Goal: Task Accomplishment & Management: Manage account settings

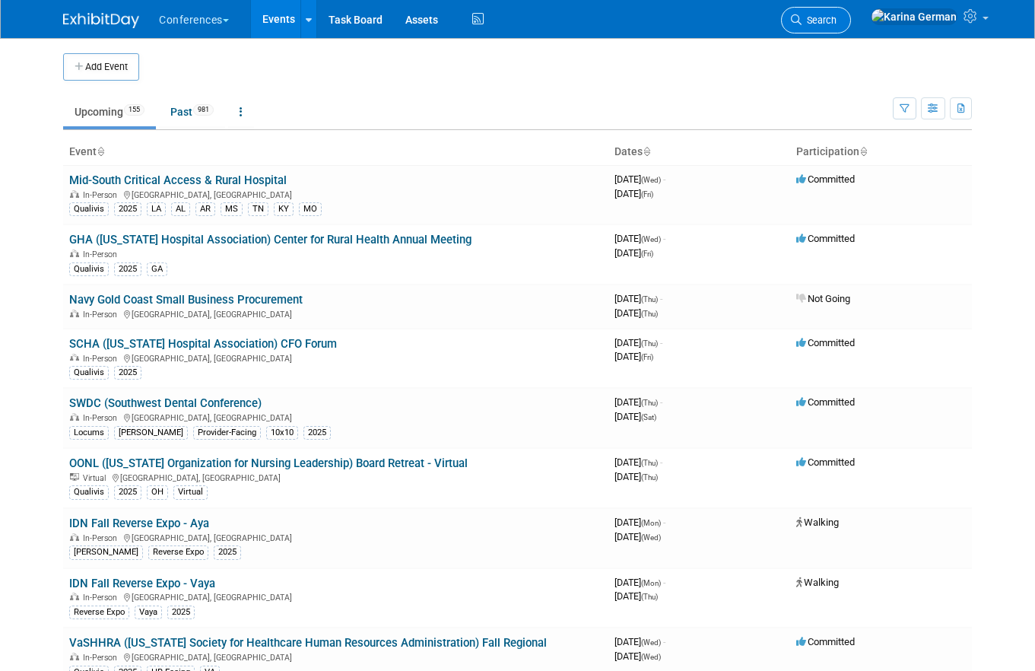
click at [836, 17] on span "Search" at bounding box center [818, 19] width 35 height 11
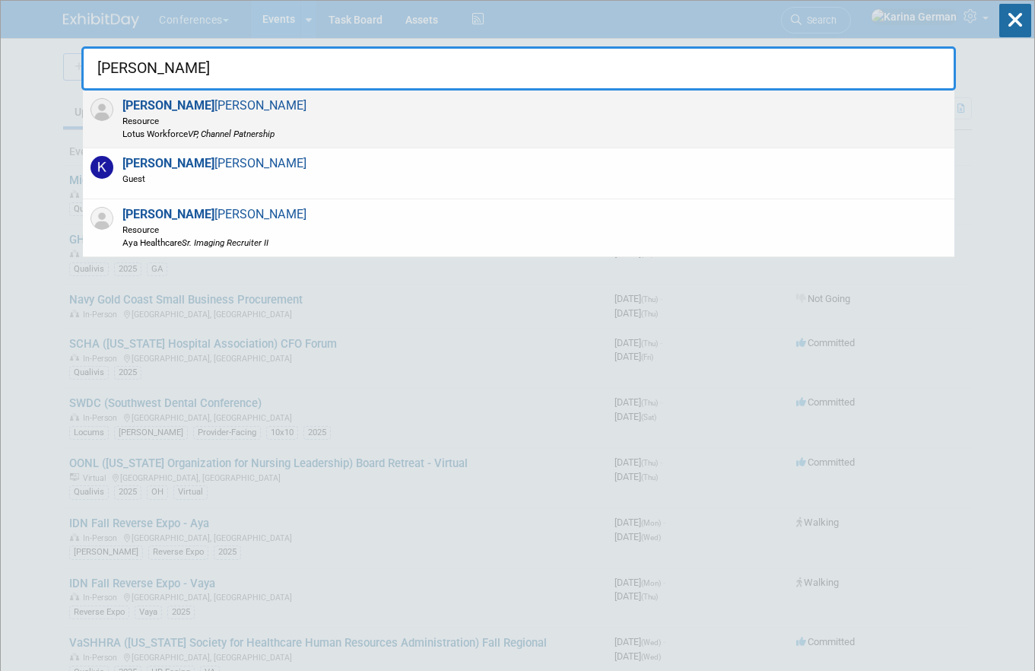
click at [294, 137] on div "Kelly Parker Resource Lotus Workforce VP, Channel Patnership" at bounding box center [518, 119] width 871 height 58
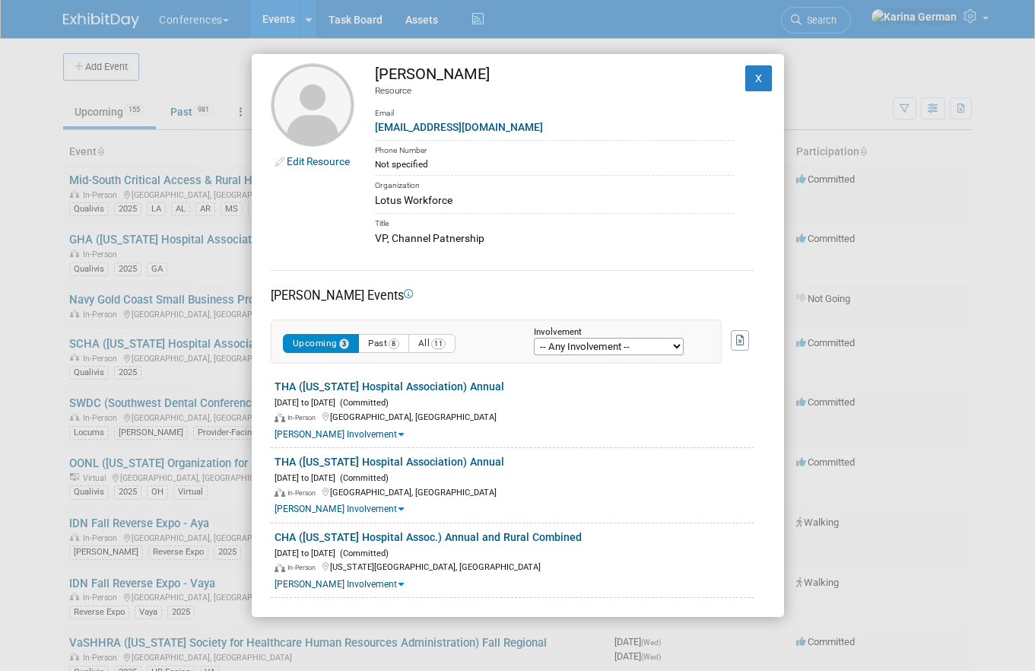
scroll to position [14, 0]
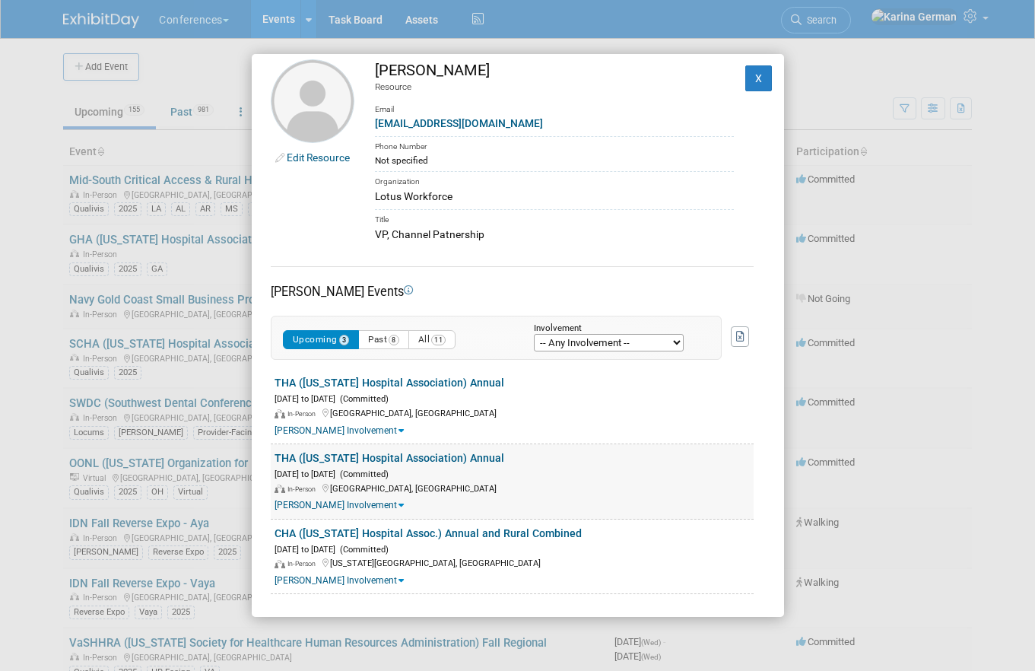
click at [337, 506] on link "Kelly's Involvement" at bounding box center [338, 504] width 129 height 11
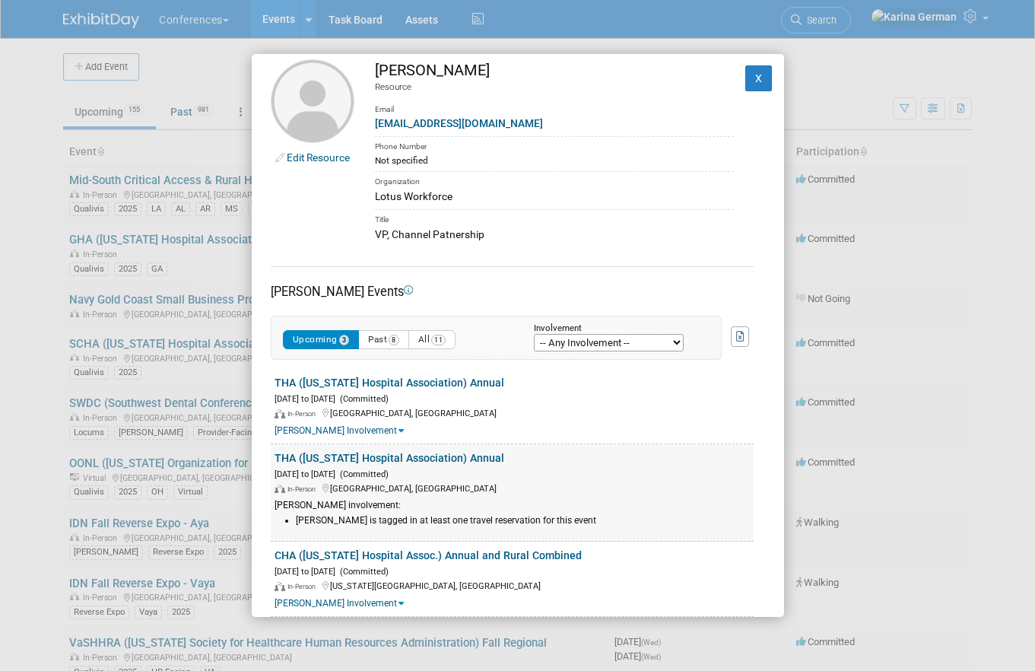
click at [354, 506] on div "Kelly's involvement:" at bounding box center [513, 505] width 479 height 13
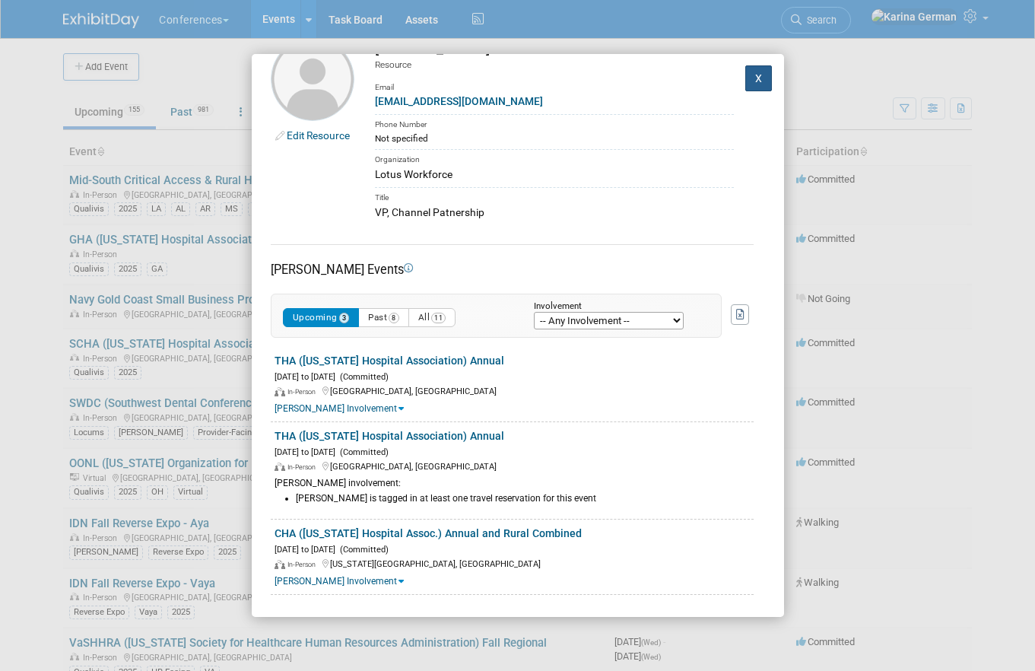
click at [756, 83] on button "X" at bounding box center [758, 78] width 27 height 26
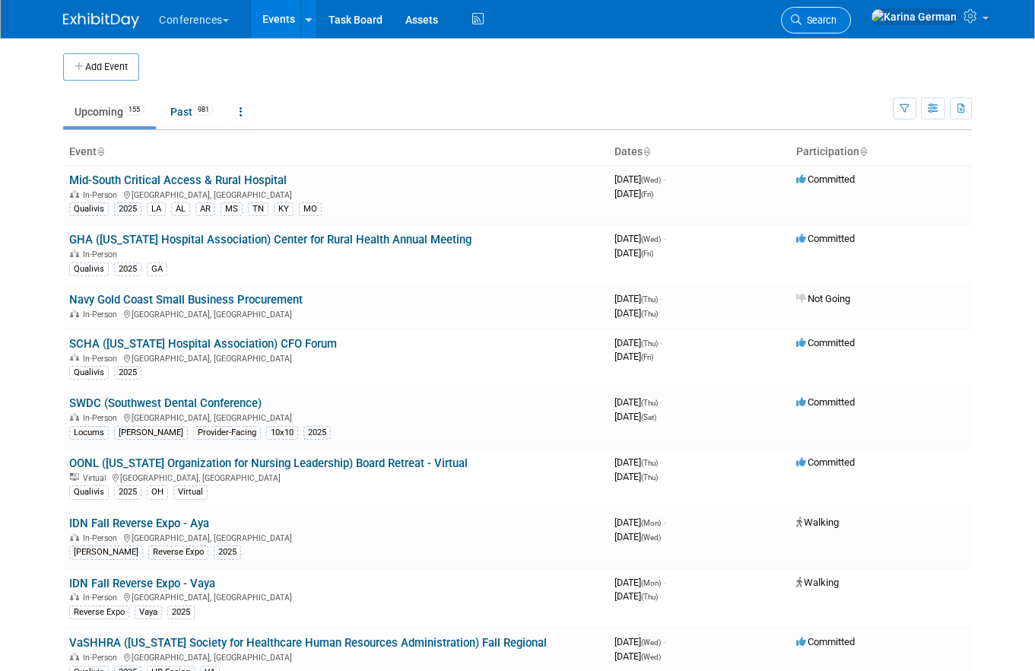
click at [836, 24] on span "Search" at bounding box center [818, 19] width 35 height 11
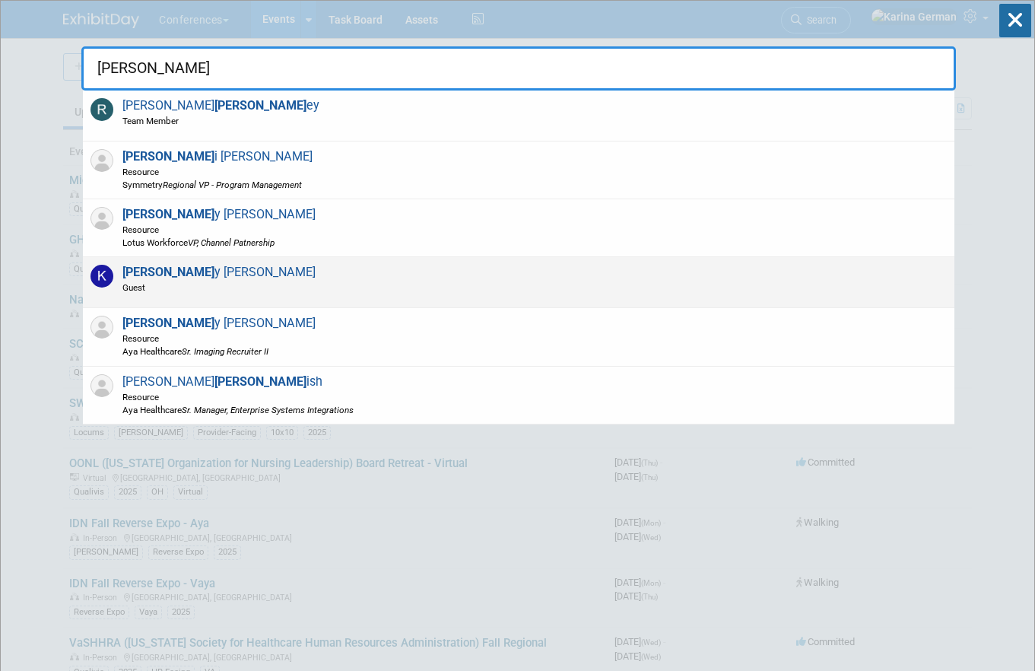
click at [243, 287] on div "Kell y Parker Guest" at bounding box center [518, 282] width 871 height 51
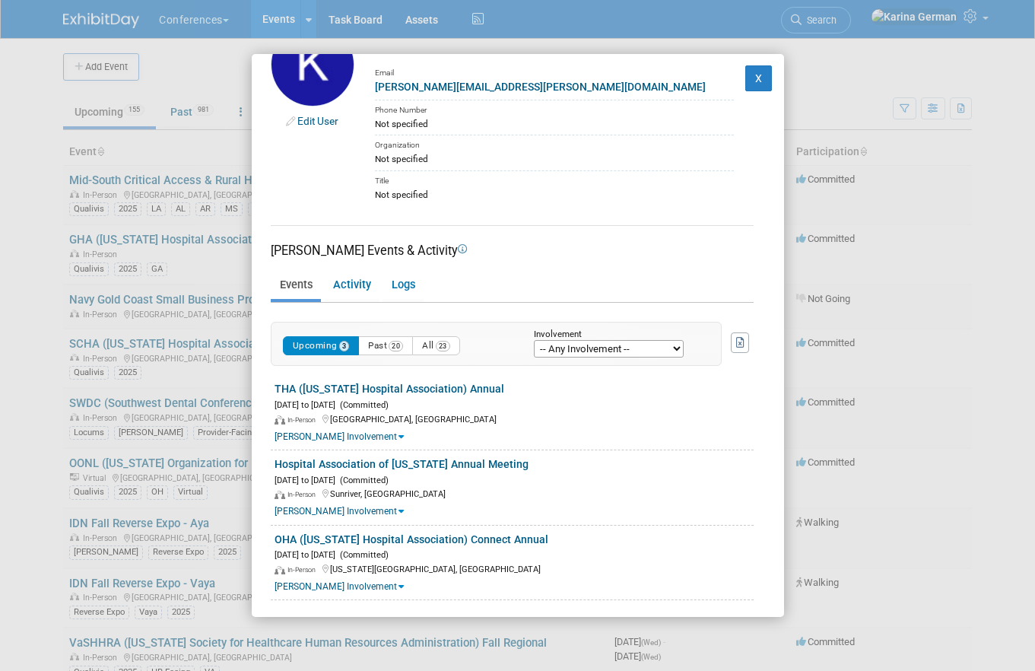
scroll to position [56, 0]
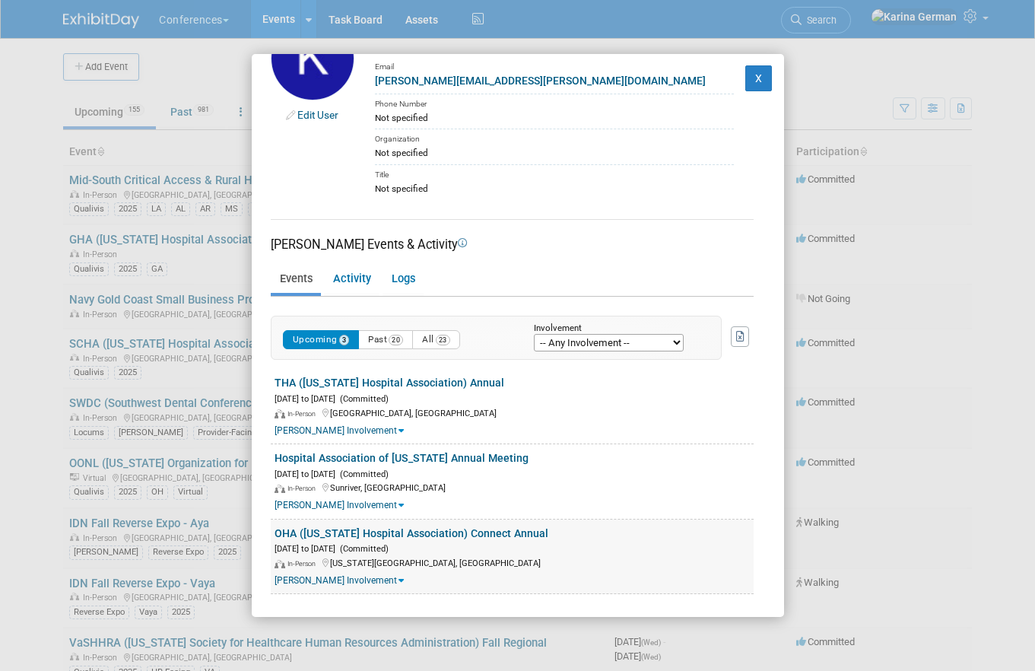
click at [343, 582] on link "Kelly's Involvement" at bounding box center [338, 580] width 129 height 11
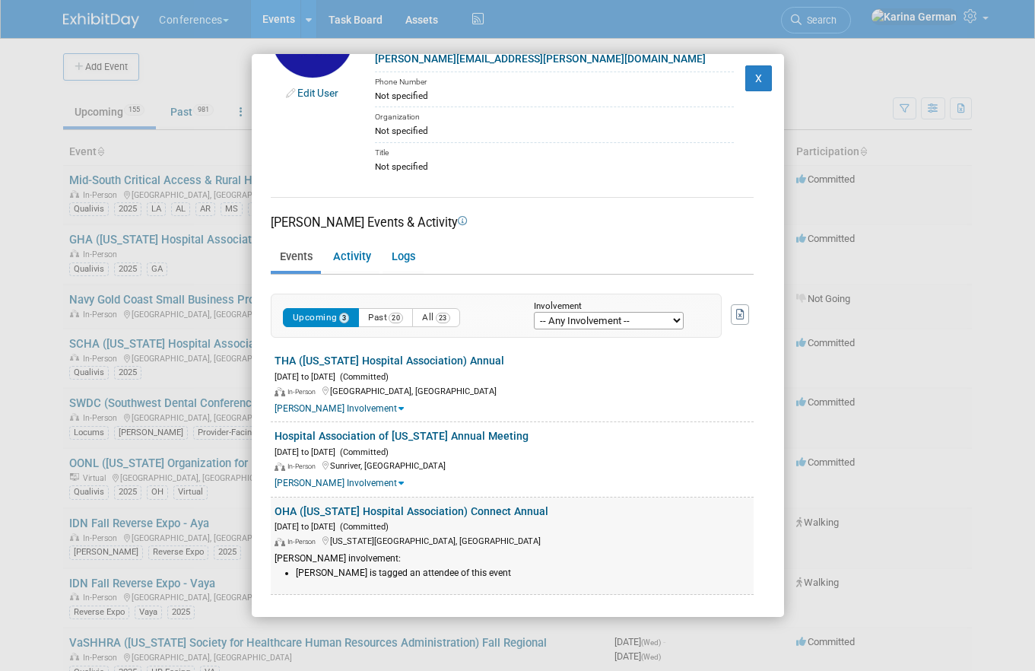
click at [339, 557] on div "Kelly's involvement:" at bounding box center [513, 558] width 479 height 13
click at [758, 81] on button "X" at bounding box center [758, 78] width 27 height 26
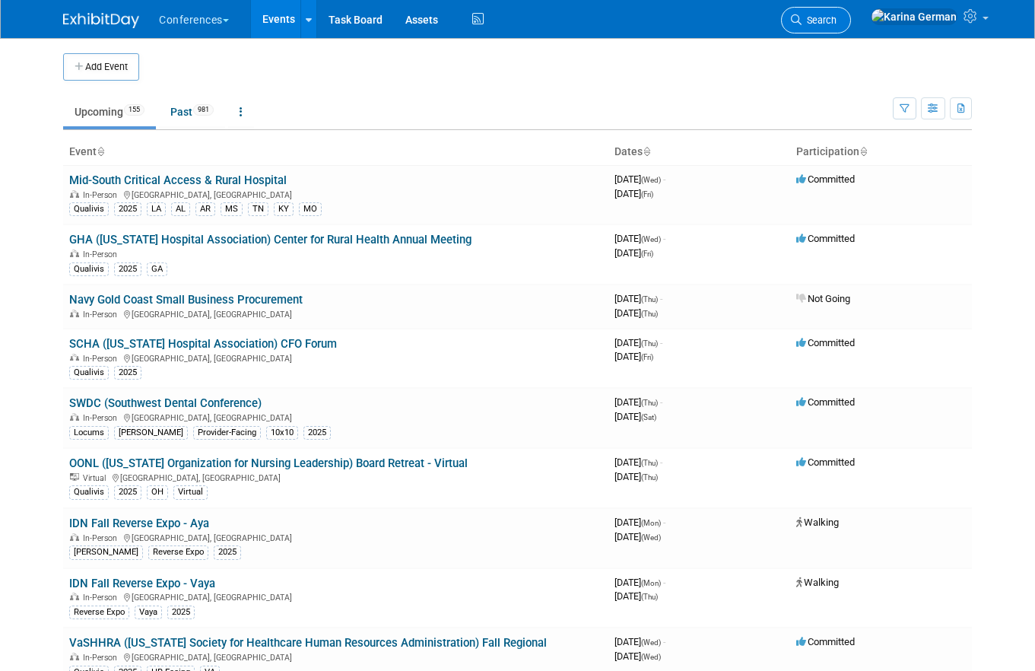
click at [851, 33] on link "Search" at bounding box center [816, 20] width 70 height 27
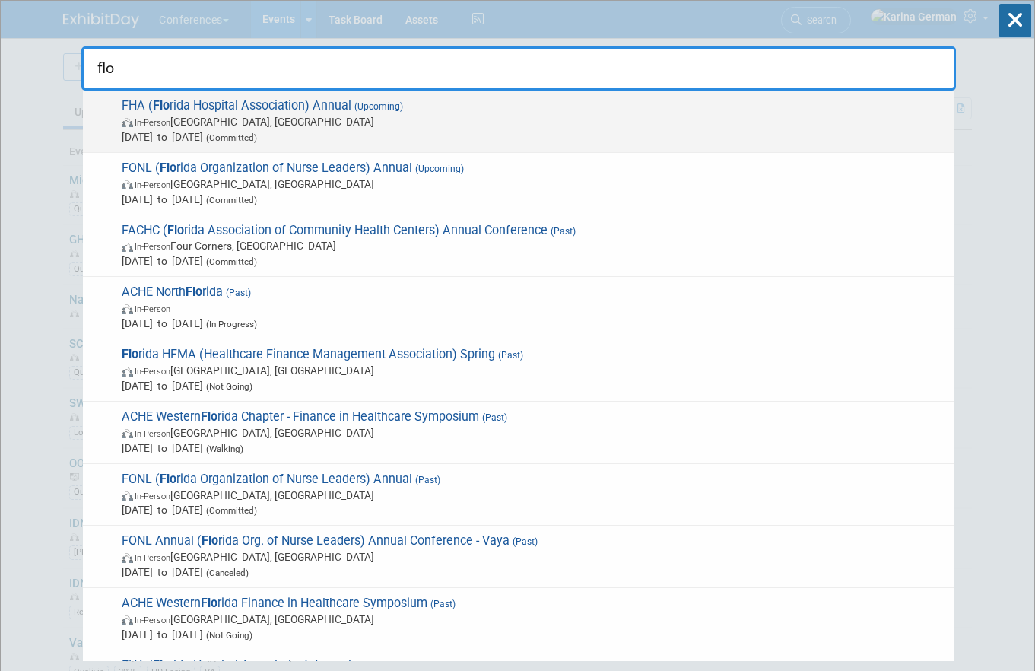
type input "flo"
click at [257, 103] on span "FHA ( Flo rida Hospital Association) Annual (Upcoming) In-Person Orlando, FL Oc…" at bounding box center [531, 121] width 829 height 46
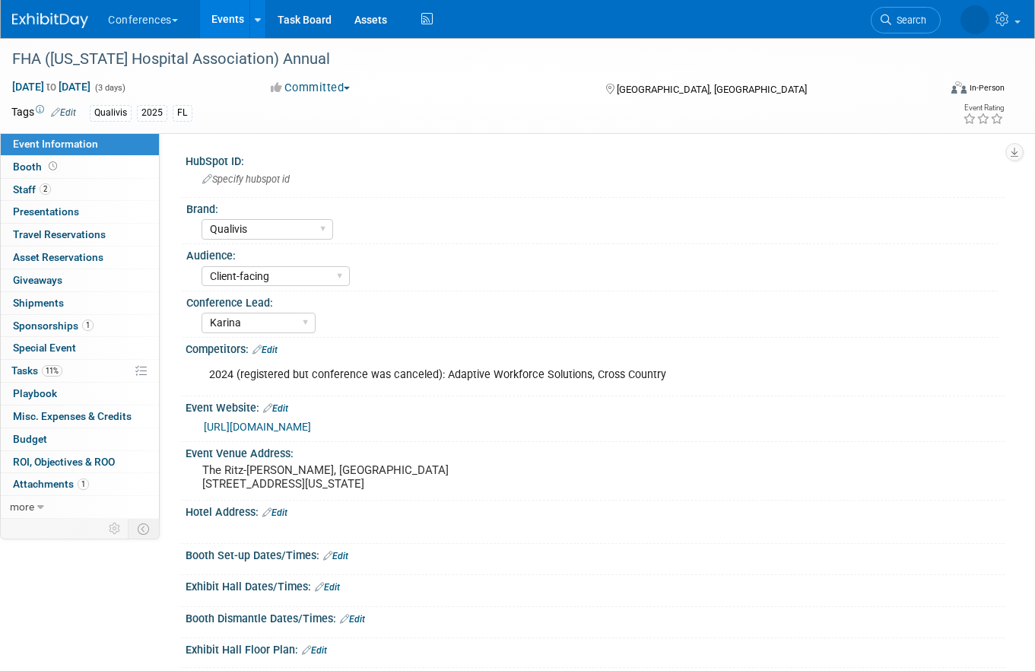
select select "Qualivis"
select select "Client-facing"
select select "Karina"
click at [65, 190] on link "2 Staff 2" at bounding box center [80, 190] width 158 height 22
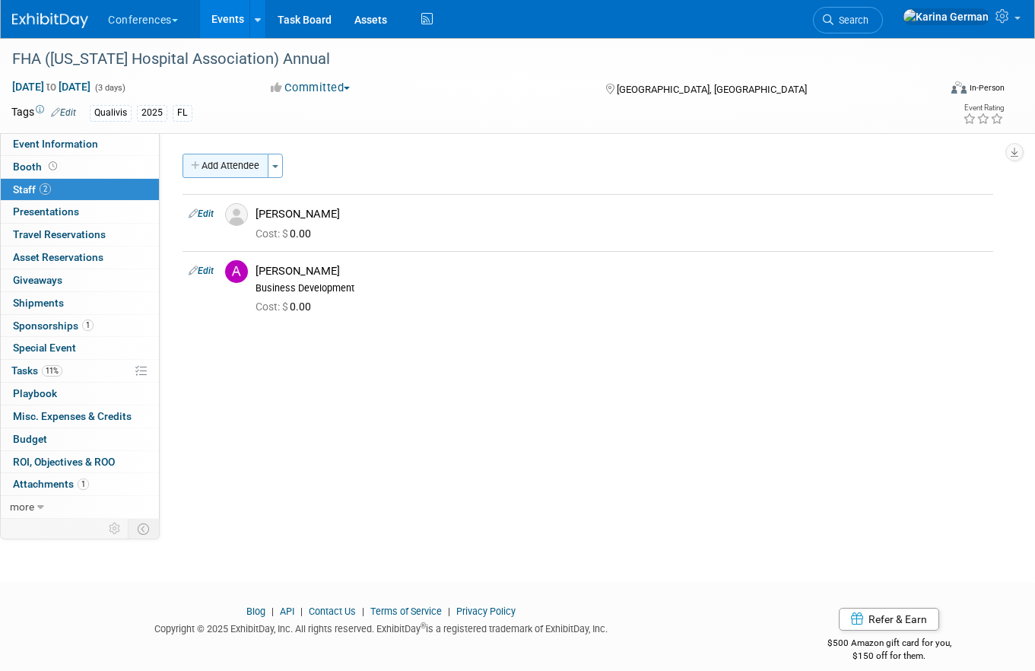
click at [223, 170] on button "Add Attendee" at bounding box center [225, 166] width 86 height 24
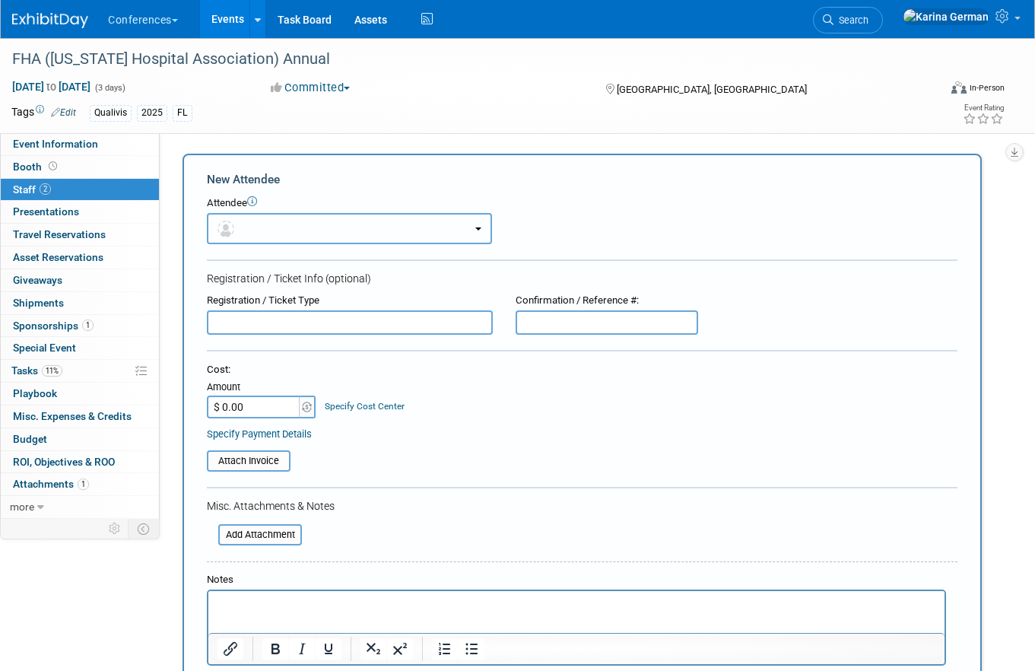
click at [308, 230] on button "button" at bounding box center [349, 228] width 285 height 31
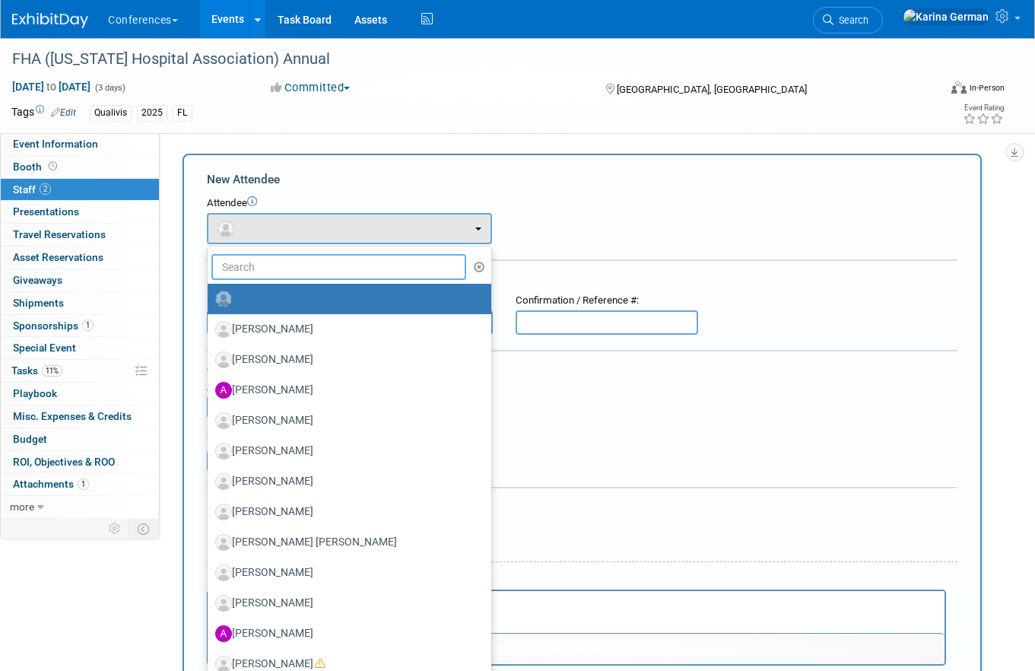
click at [309, 265] on input "text" at bounding box center [338, 267] width 255 height 26
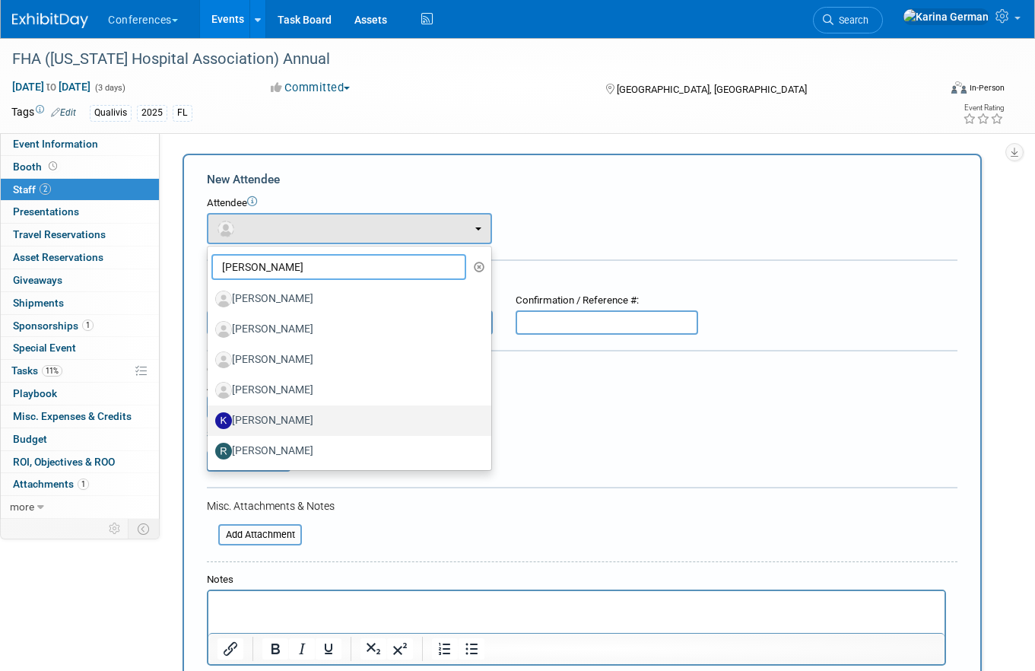
type input "kell"
click at [304, 422] on label "Kelly Parker" at bounding box center [345, 420] width 261 height 24
click at [210, 422] on input "Kelly Parker" at bounding box center [205, 419] width 10 height 10
select select "7c719506-6a76-46c4-a547-3f127c608f65"
select select "1"
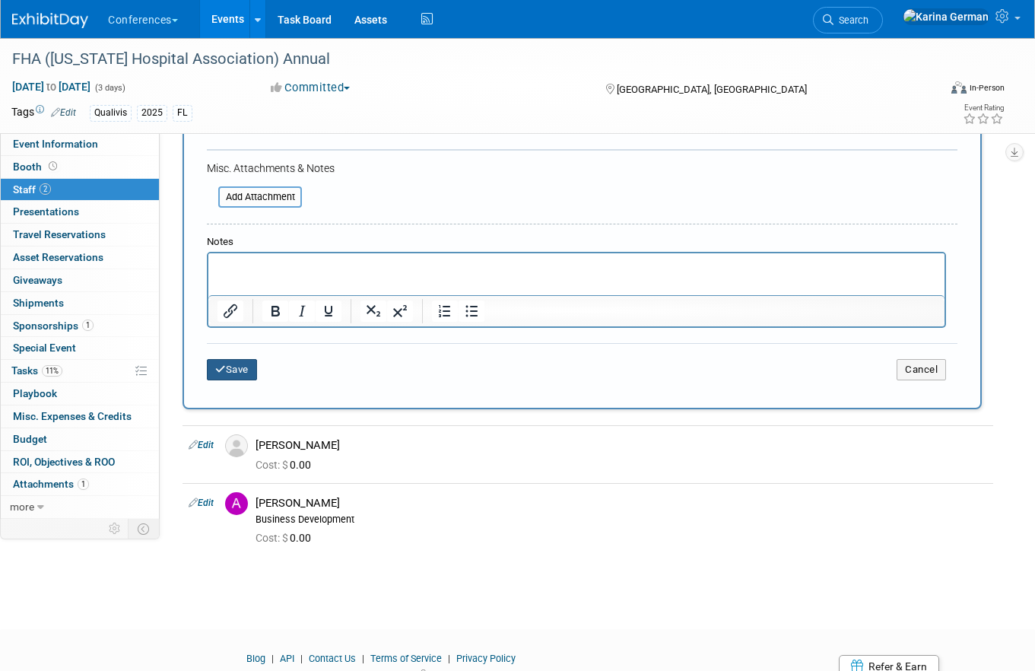
click at [220, 360] on button "Save" at bounding box center [232, 369] width 50 height 21
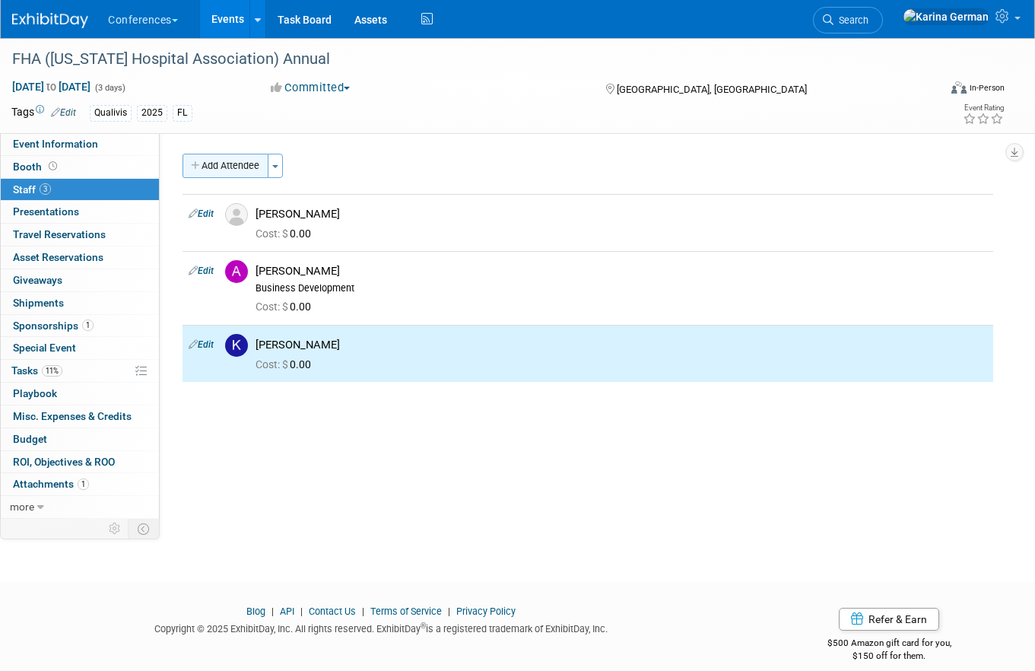
click at [224, 166] on button "Add Attendee" at bounding box center [225, 166] width 86 height 24
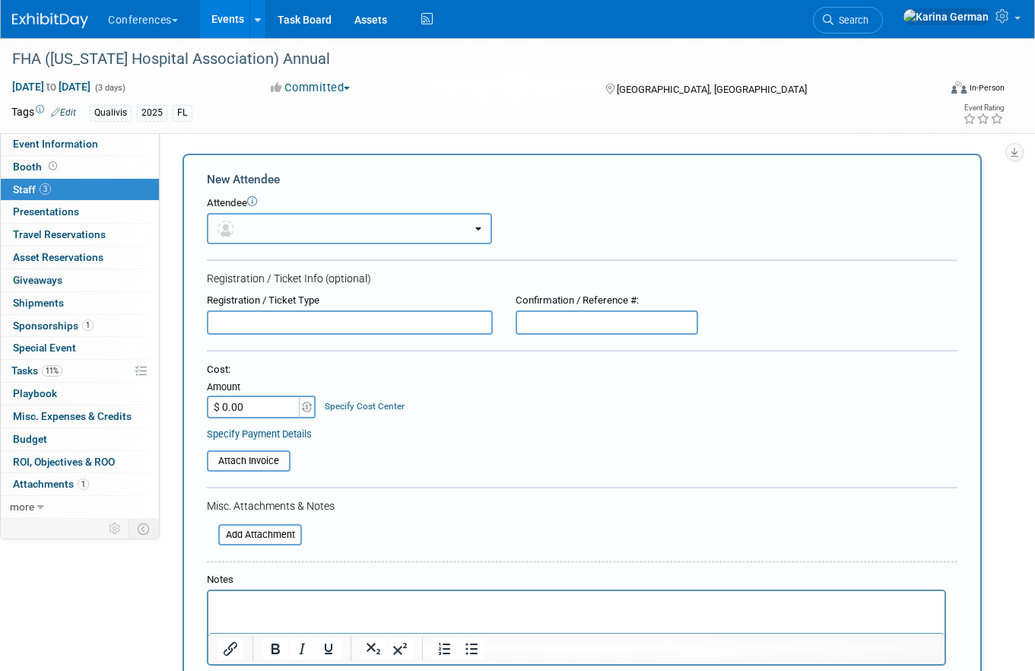
click at [305, 227] on button "button" at bounding box center [349, 228] width 285 height 31
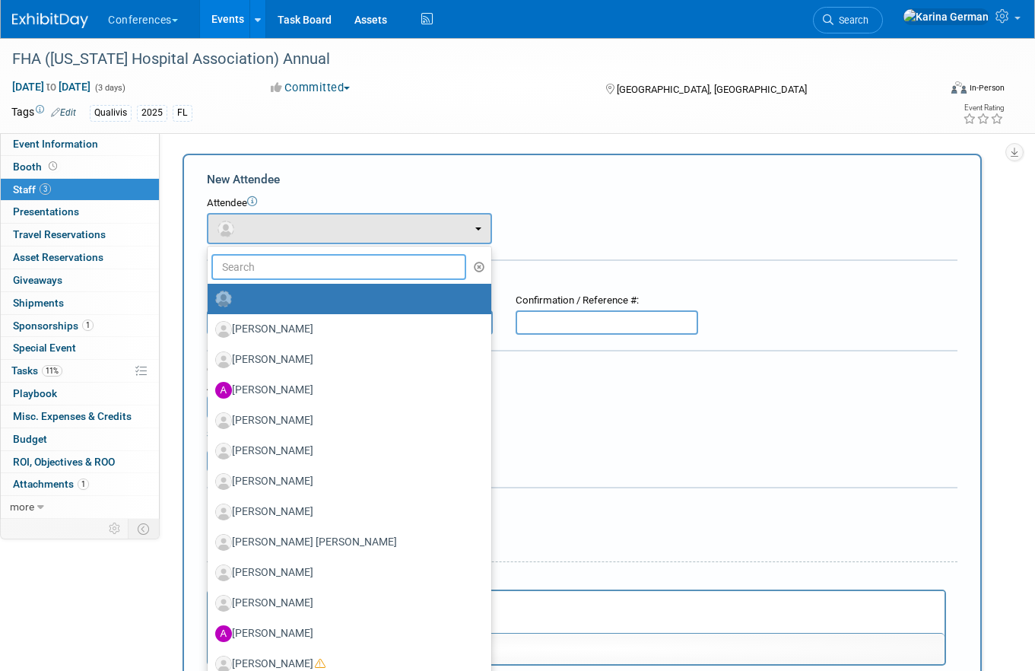
click at [284, 262] on input "text" at bounding box center [338, 267] width 255 height 26
click at [511, 240] on td "X" at bounding box center [509, 228] width 34 height 31
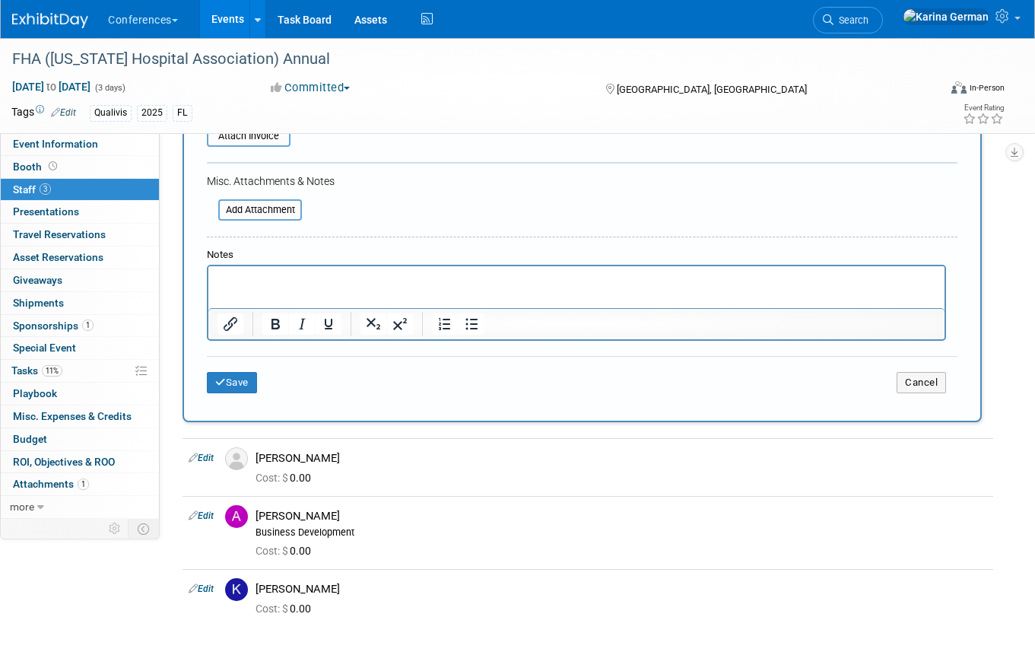
scroll to position [398, 0]
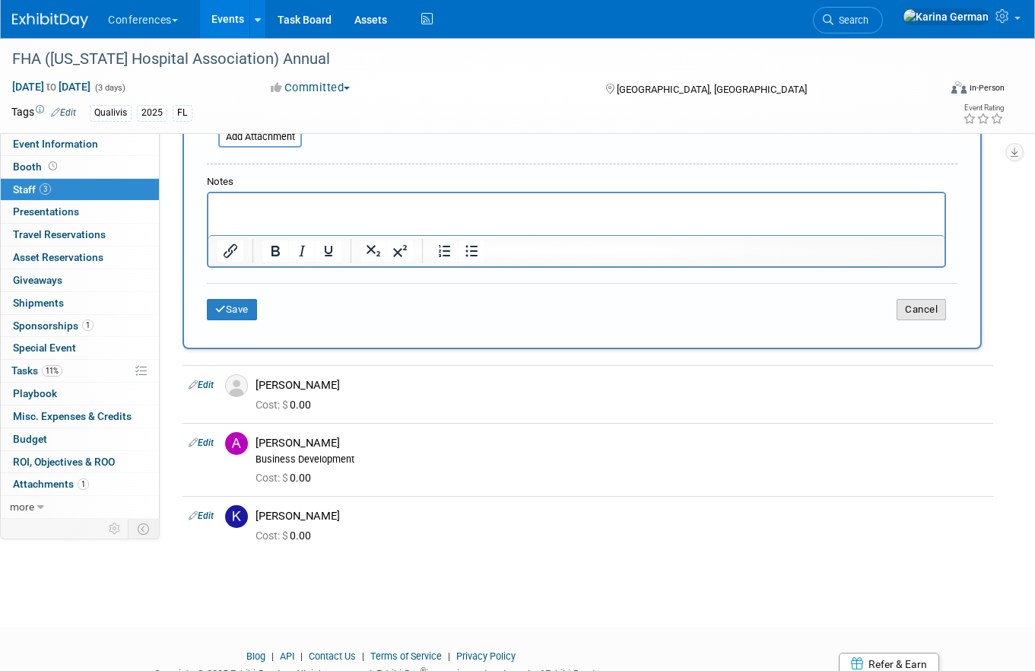
click at [914, 301] on button "Cancel" at bounding box center [920, 309] width 49 height 21
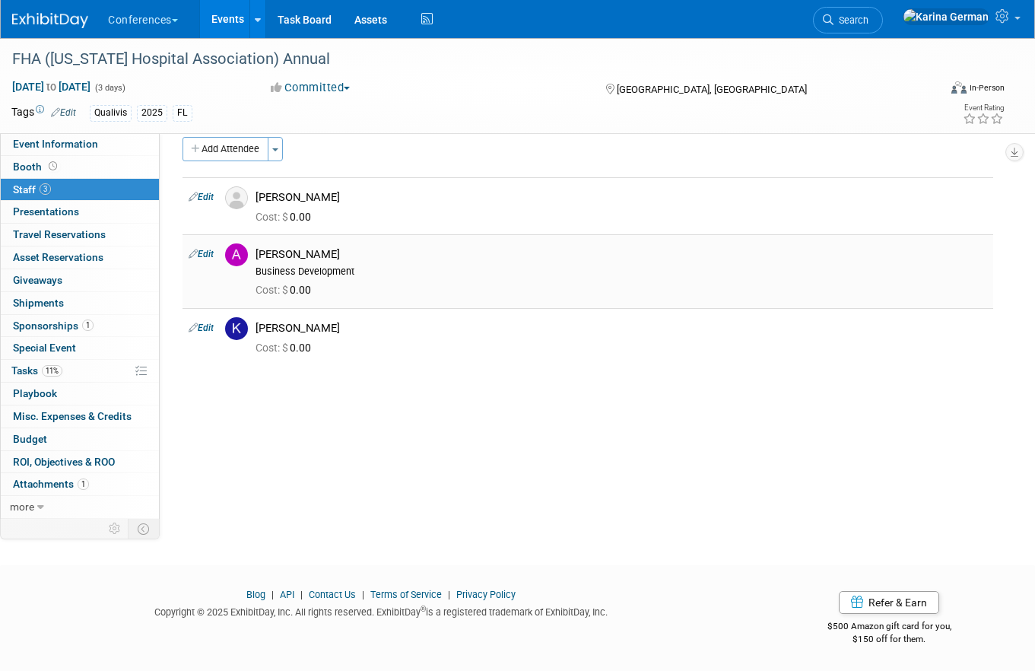
scroll to position [0, 0]
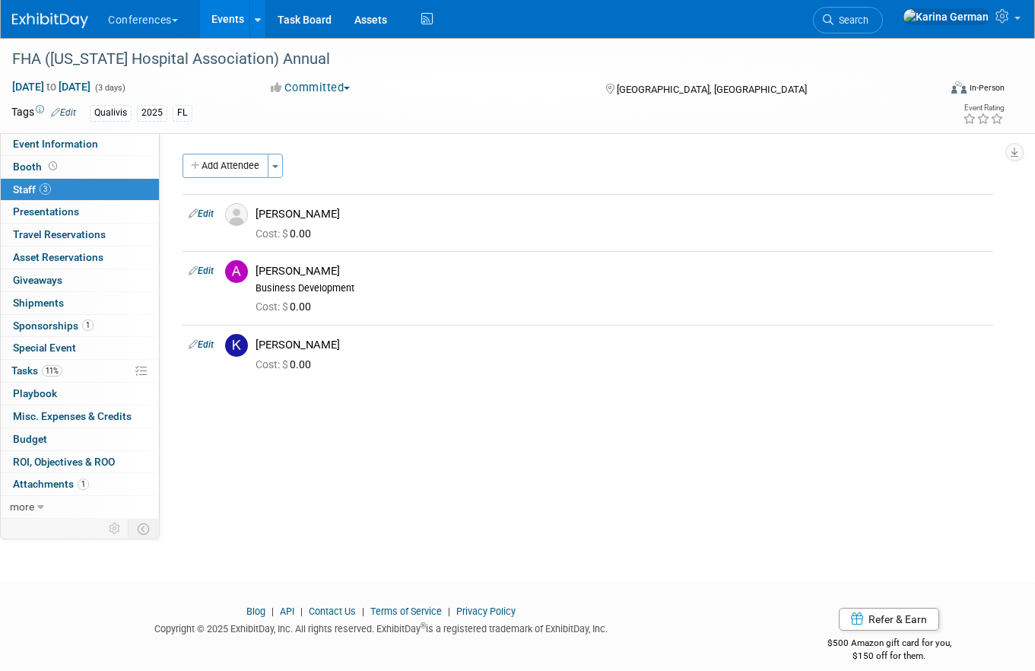
click at [227, 21] on link "Events" at bounding box center [227, 19] width 55 height 38
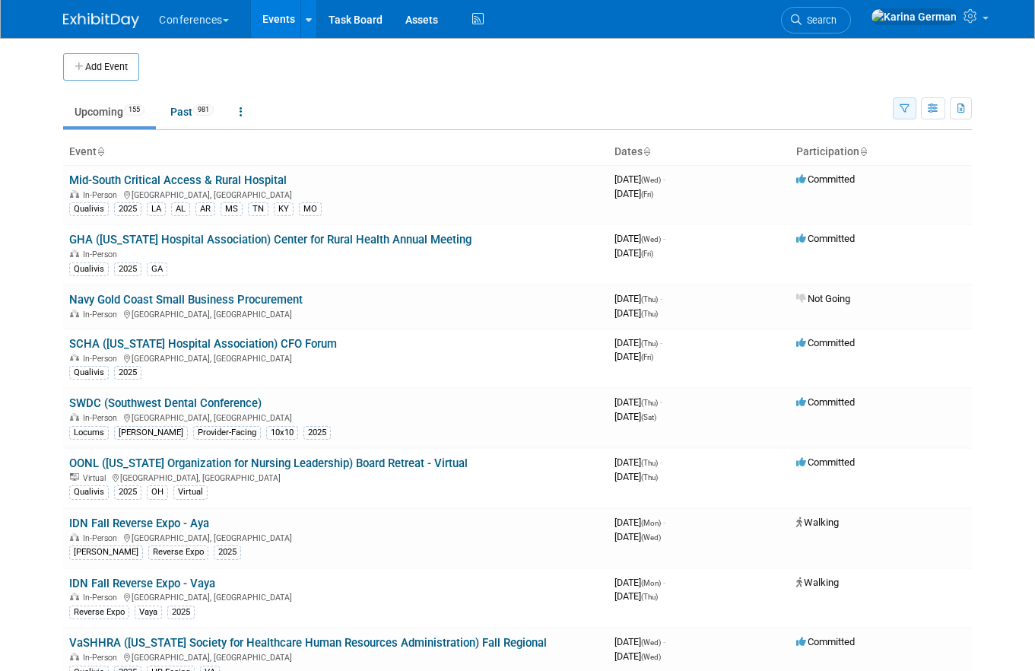
click at [900, 100] on button "button" at bounding box center [905, 108] width 24 height 22
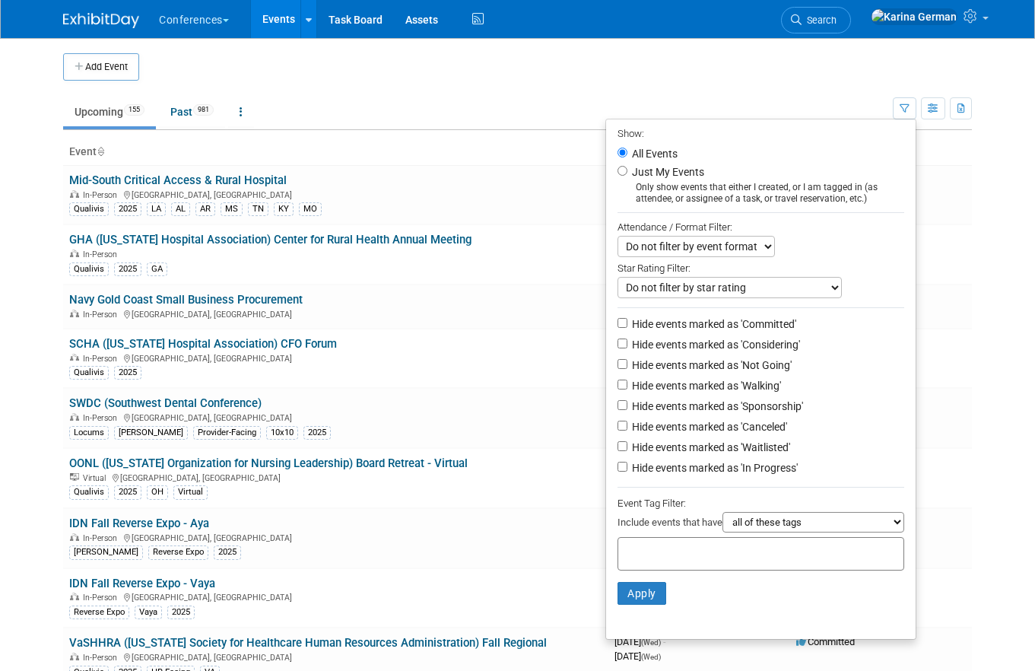
click at [658, 537] on div "Include events that have all of these tags any one of these tags only and exact…" at bounding box center [760, 524] width 287 height 25
click at [659, 552] on input "text" at bounding box center [685, 551] width 122 height 15
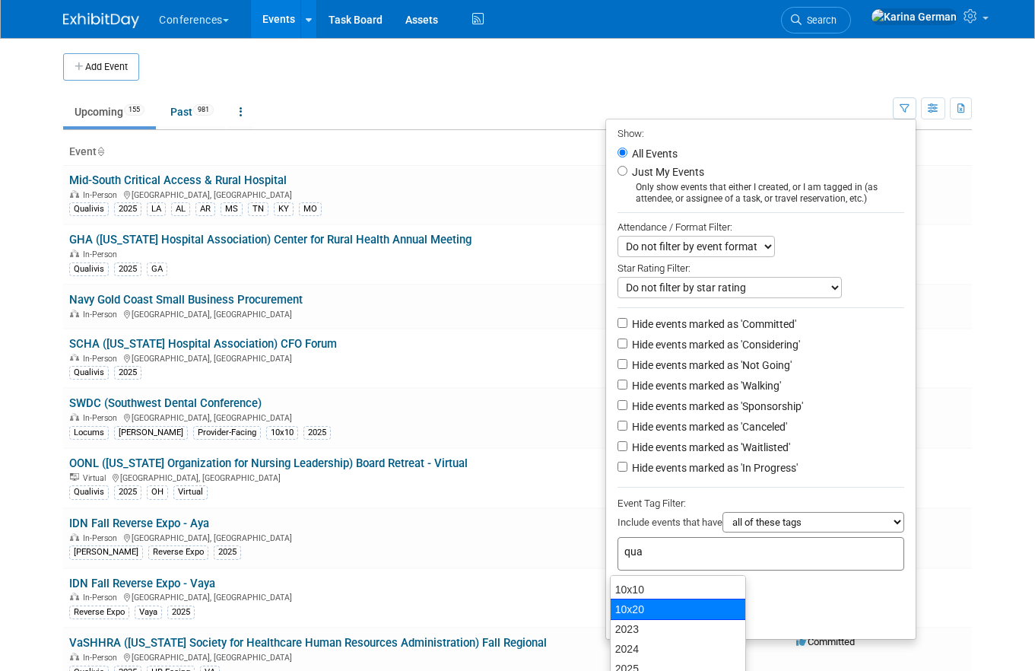
type input "qual"
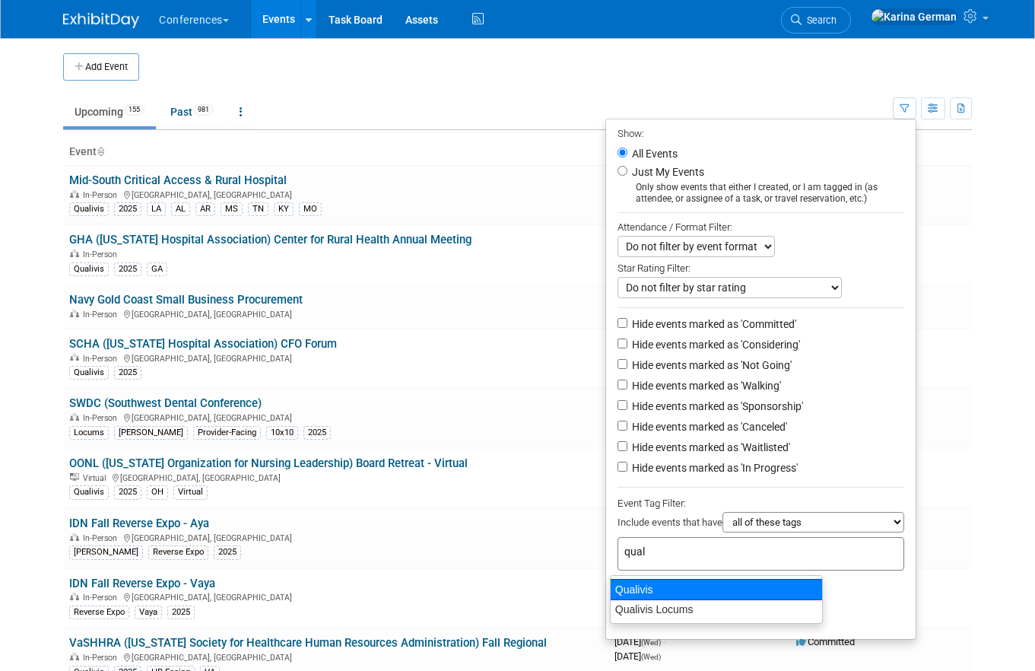
click at [652, 583] on div "Qualivis" at bounding box center [716, 589] width 213 height 21
type input "Qualivis"
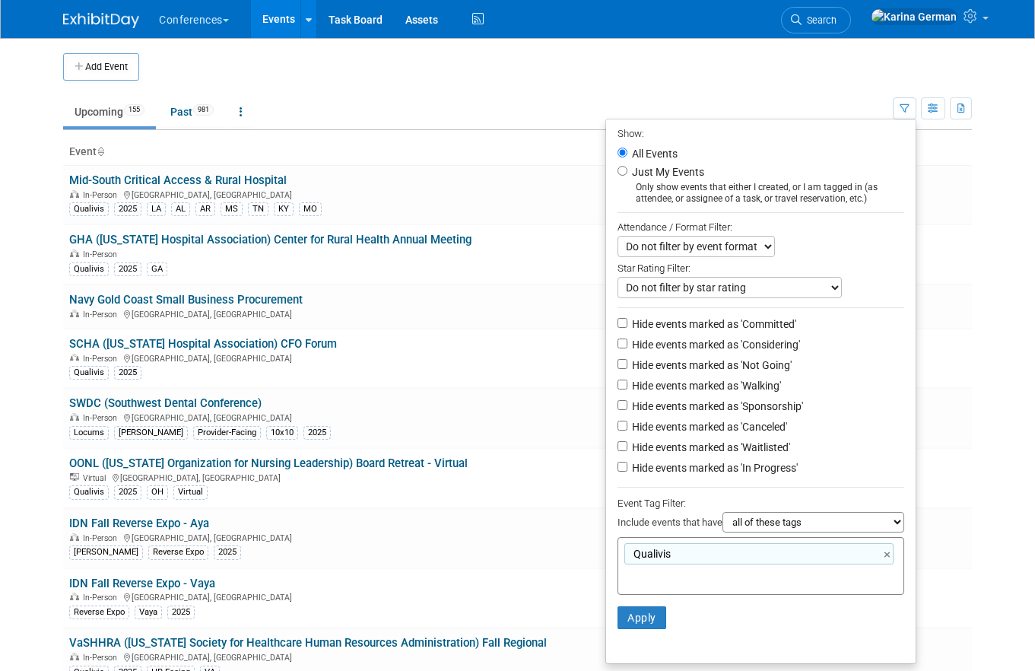
click at [645, 607] on li "Apply Clear Filters" at bounding box center [760, 618] width 309 height 46
click at [628, 635] on li "Apply Clear Filters" at bounding box center [760, 618] width 309 height 46
click at [633, 628] on button "Apply" at bounding box center [641, 617] width 49 height 23
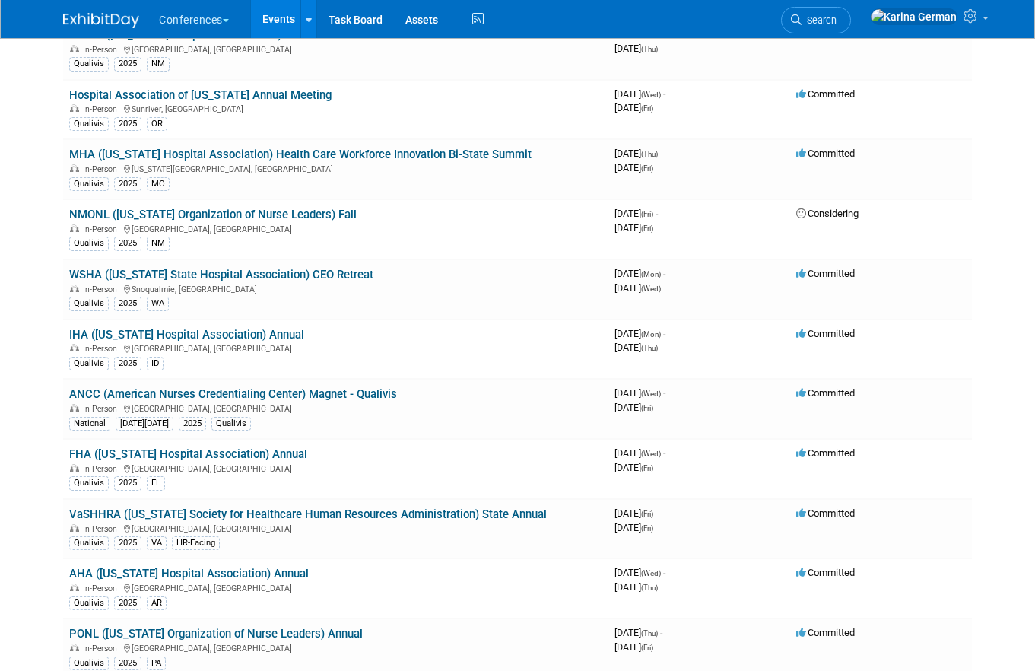
scroll to position [1475, 0]
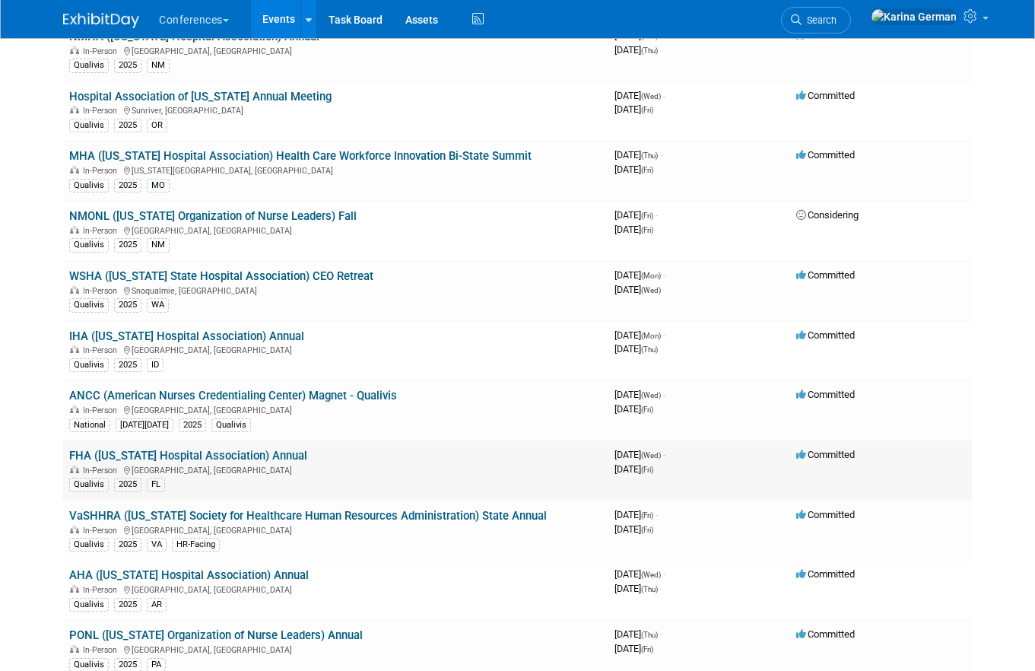
click at [249, 450] on link "FHA ([US_STATE] Hospital Association) Annual" at bounding box center [188, 456] width 238 height 14
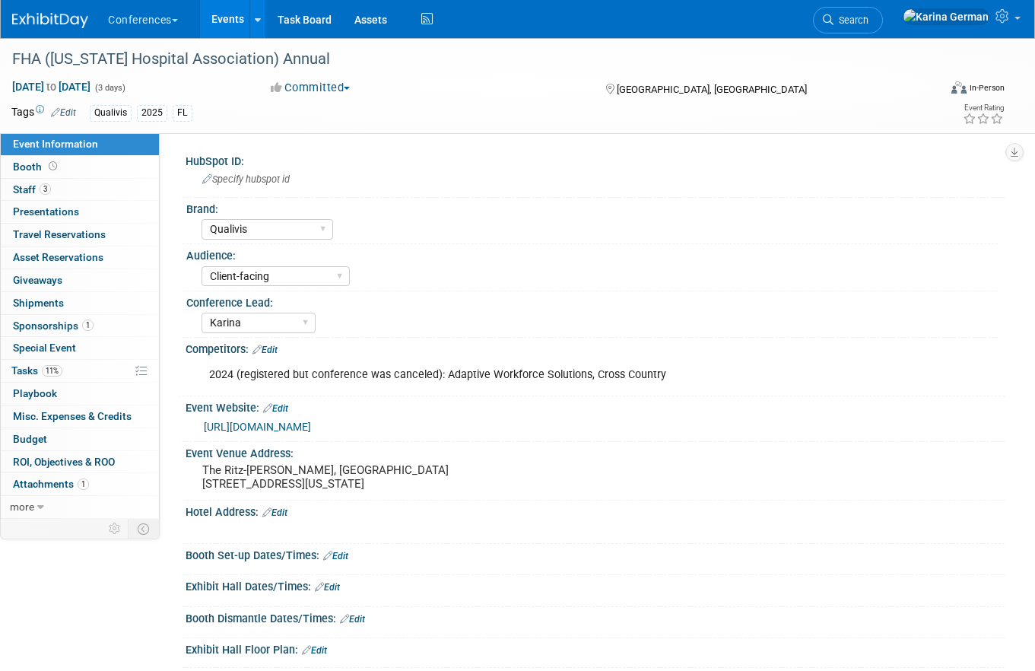
select select "Qualivis"
select select "Client-facing"
select select "Karina"
click at [293, 424] on link "[URL][DOMAIN_NAME]" at bounding box center [257, 426] width 107 height 12
click at [883, 27] on link "Search" at bounding box center [848, 20] width 70 height 27
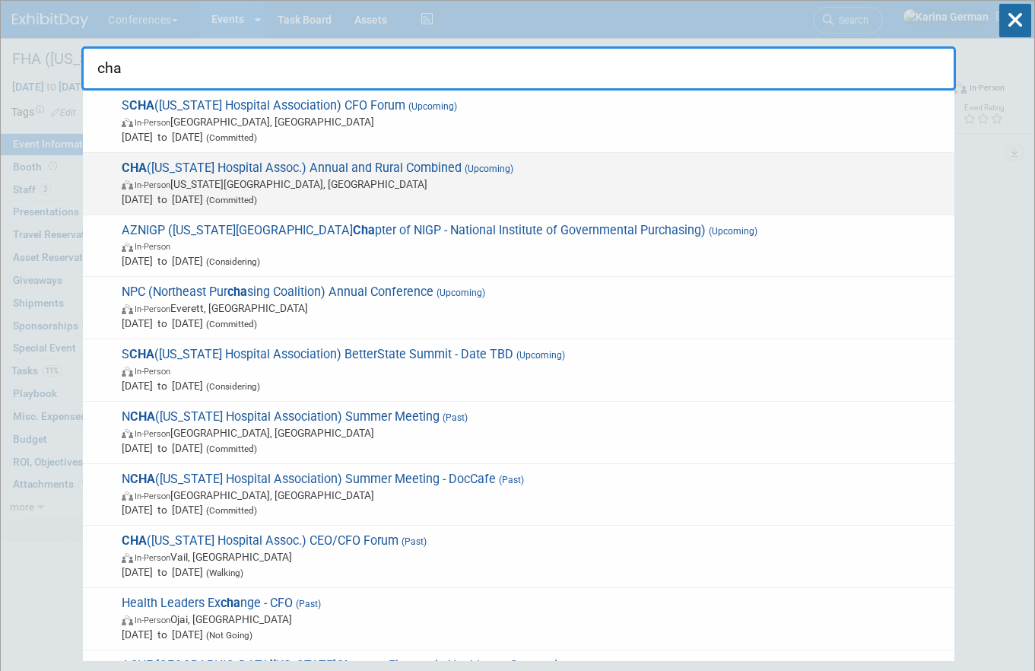
type input "cha"
click at [325, 181] on span "In-Person [US_STATE][GEOGRAPHIC_DATA], [GEOGRAPHIC_DATA]" at bounding box center [534, 183] width 825 height 15
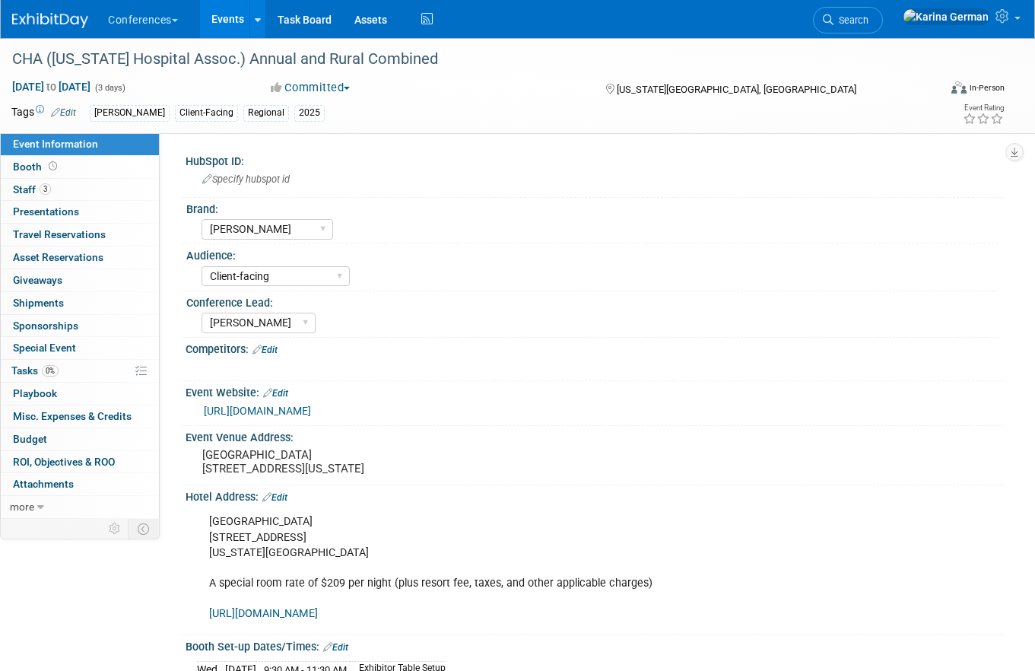
select select "Aya"
select select "Client-facing"
select select "Stephanie"
click at [61, 199] on link "3 Staff 3" at bounding box center [80, 190] width 158 height 22
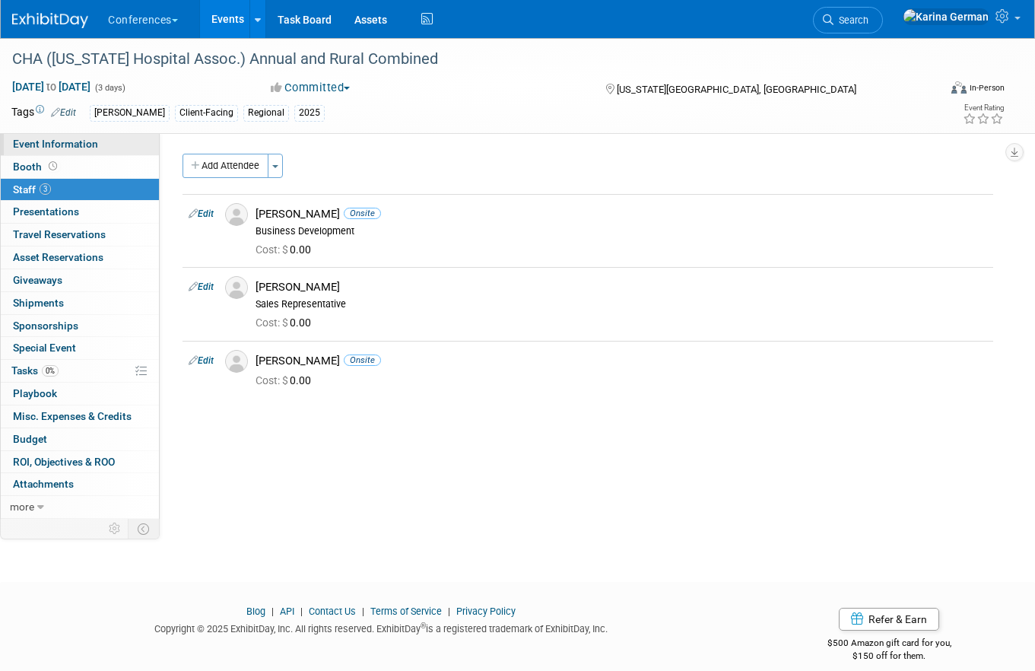
click at [110, 144] on link "Event Information" at bounding box center [80, 144] width 158 height 22
select select "Aya"
select select "Client-facing"
select select "Stephanie"
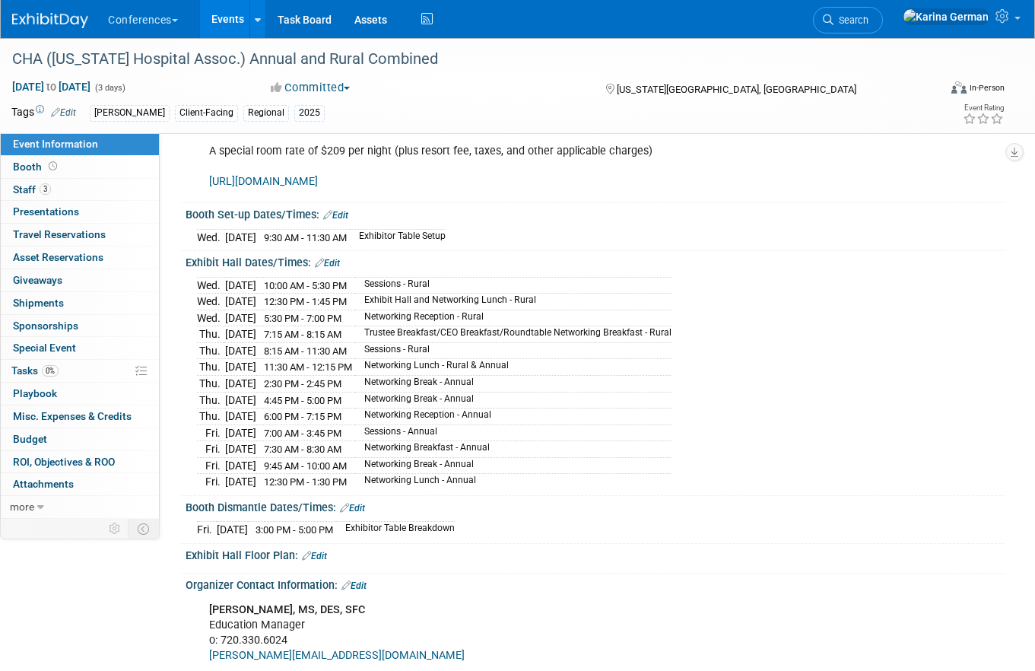
scroll to position [43, 0]
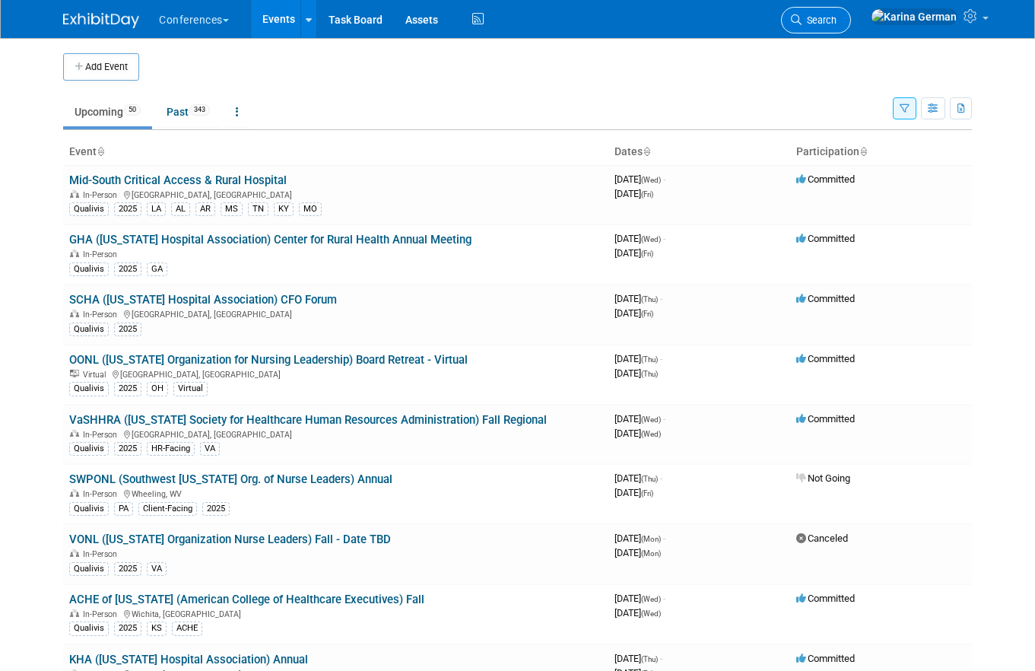
click at [851, 10] on link "Search" at bounding box center [816, 20] width 70 height 27
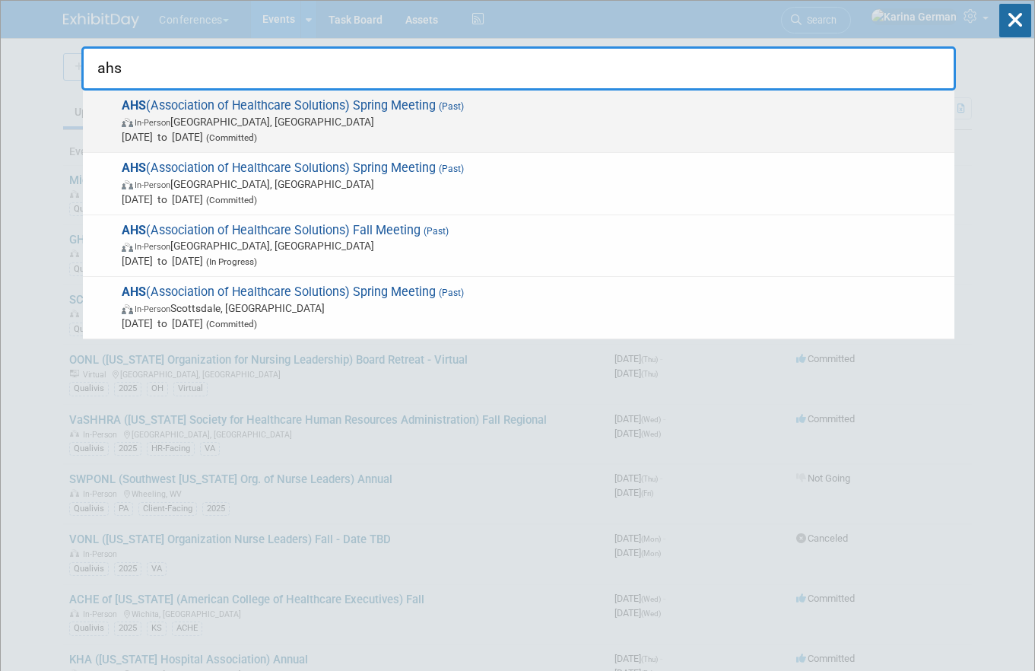
type input "ahs"
click at [309, 122] on span "In-Person [GEOGRAPHIC_DATA], [GEOGRAPHIC_DATA]" at bounding box center [534, 121] width 825 height 15
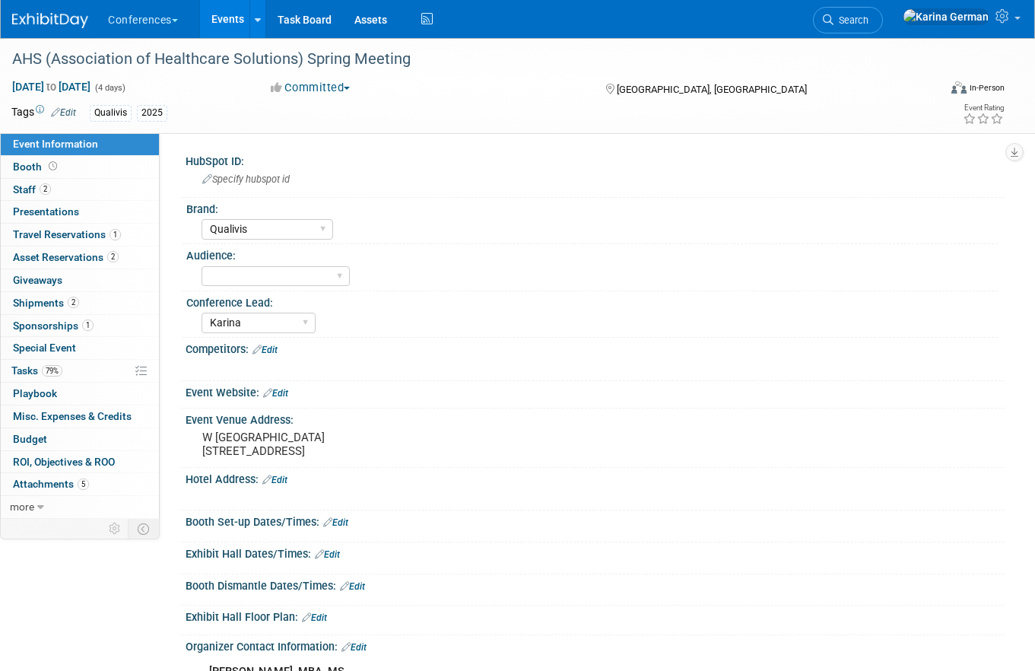
select select "Qualivis"
select select "Karina"
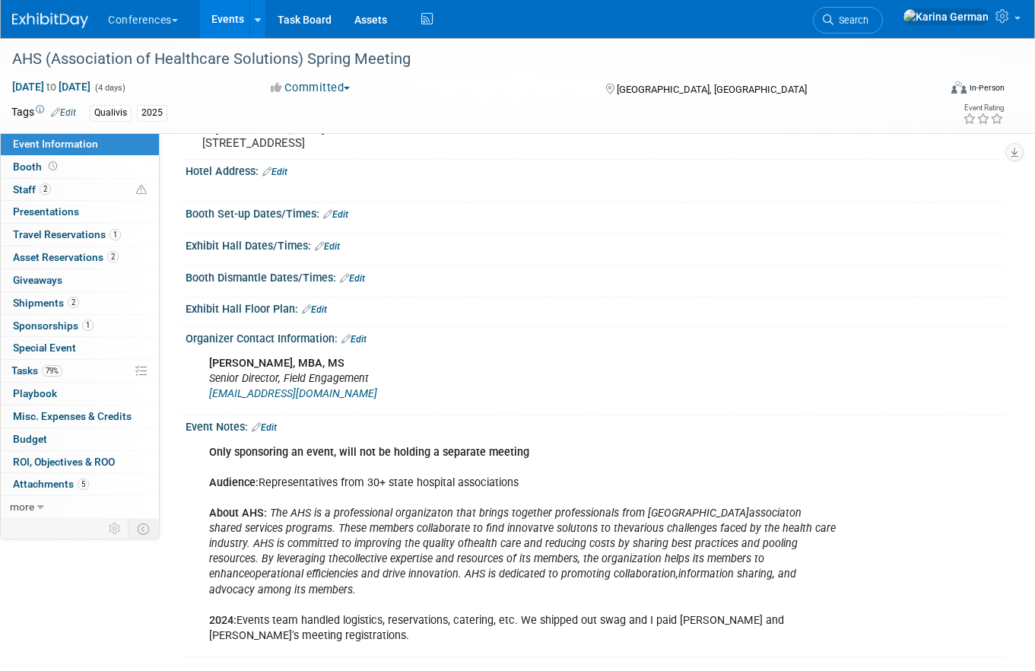
scroll to position [309, 0]
click at [883, 4] on li "Search" at bounding box center [848, 18] width 70 height 37
click at [868, 24] on span "Search" at bounding box center [850, 19] width 35 height 11
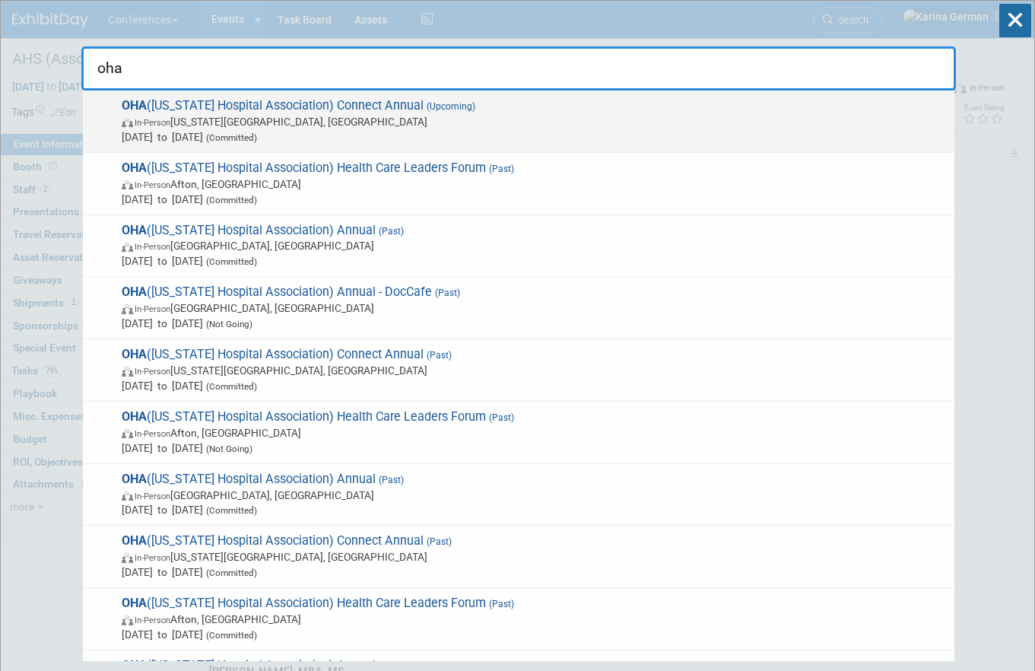
type input "oha"
click at [332, 114] on span "In-Person Oklahoma City, OK" at bounding box center [534, 121] width 825 height 15
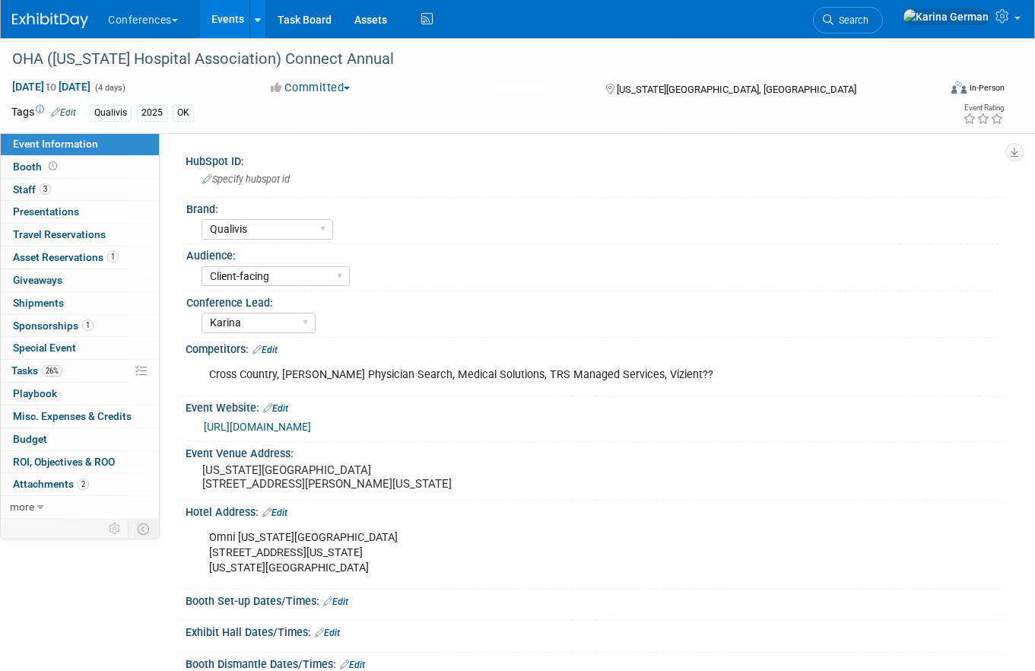
select select "Qualivis"
select select "Client-facing"
select select "Karina"
click at [78, 192] on link "3 Staff 3" at bounding box center [80, 190] width 158 height 22
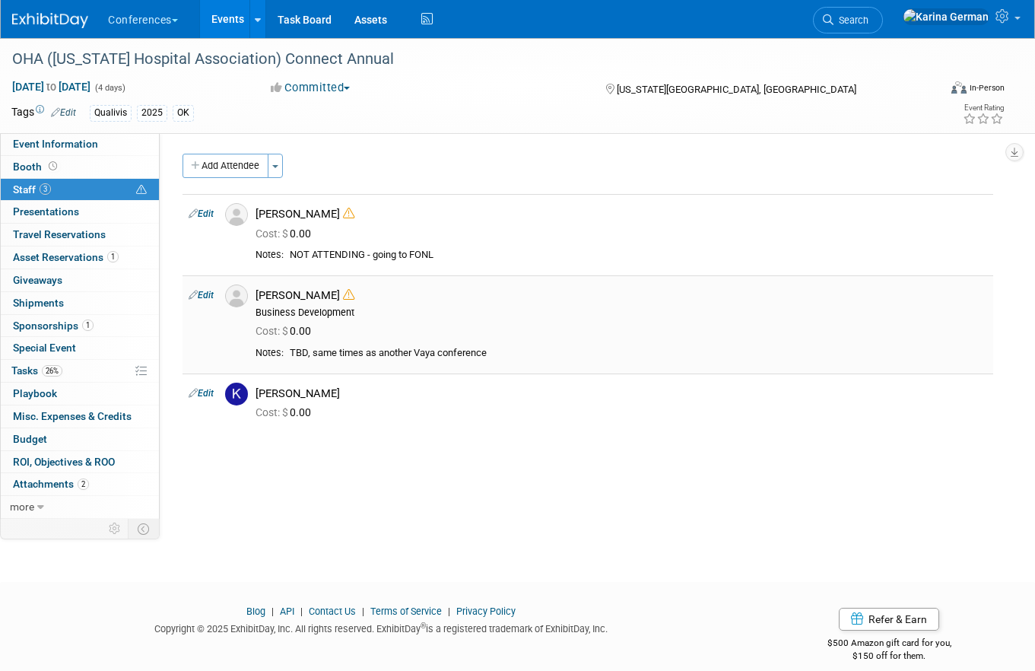
click at [343, 293] on icon at bounding box center [348, 294] width 11 height 11
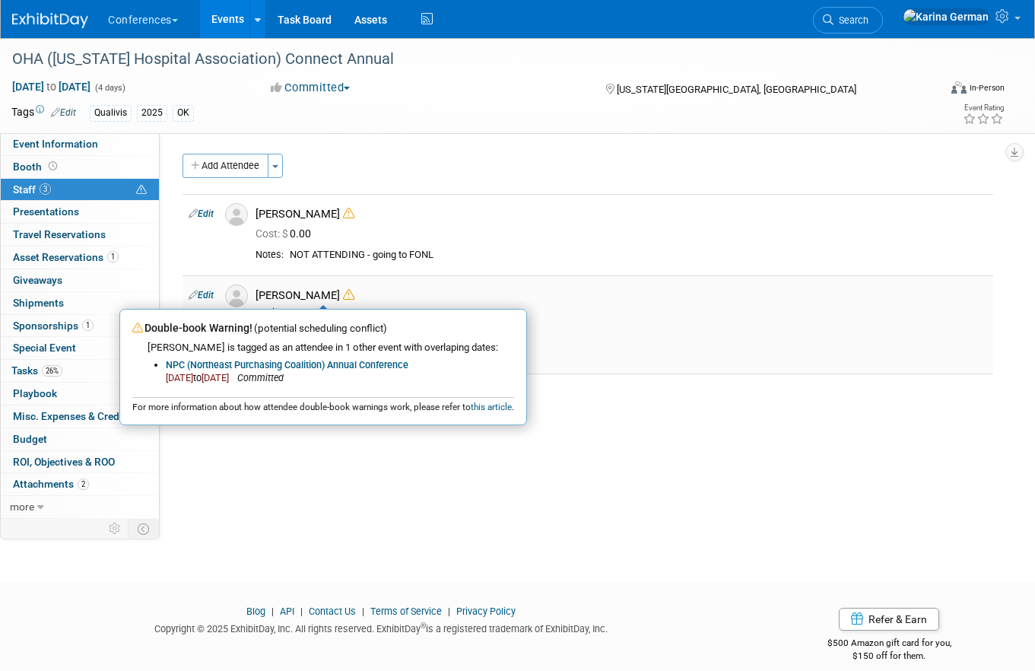
click at [343, 293] on icon at bounding box center [348, 294] width 11 height 11
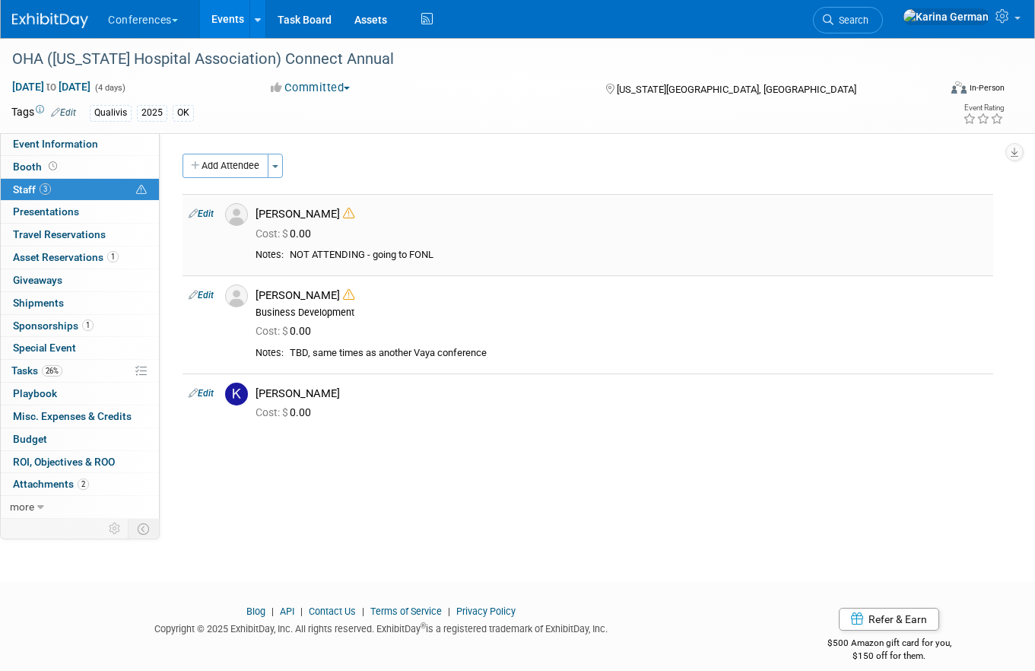
click at [343, 211] on icon at bounding box center [348, 213] width 11 height 11
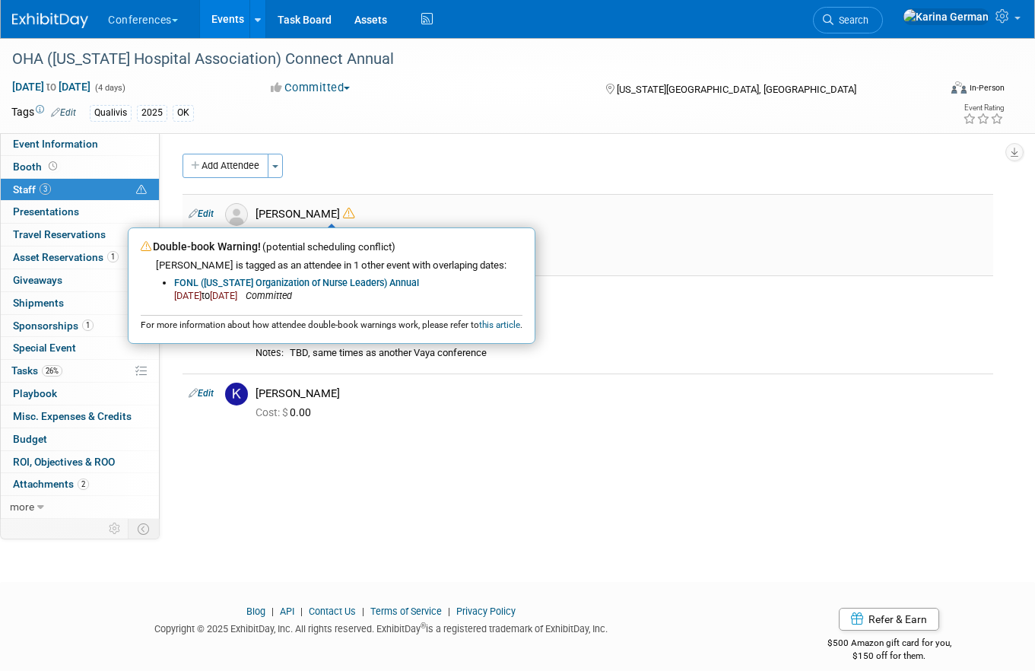
click at [327, 277] on link "FONL ([US_STATE] Organization of Nurse Leaders) Annual" at bounding box center [296, 282] width 245 height 11
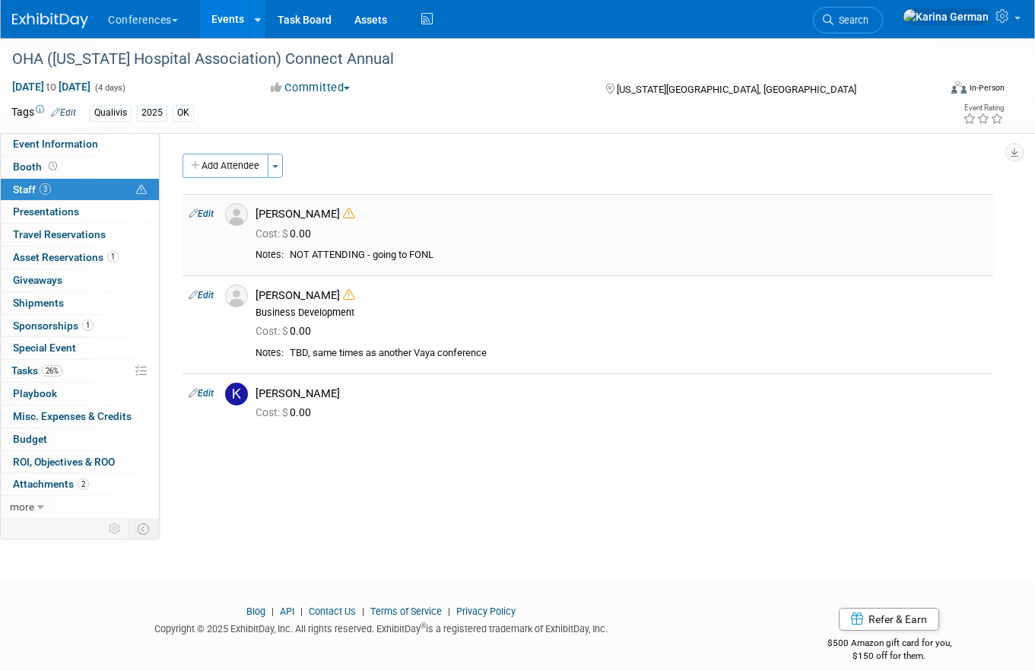
click at [208, 214] on link "Edit" at bounding box center [201, 213] width 25 height 11
select select "ce9d5ede-74e9-40d6-9b07-a4d48093f53c"
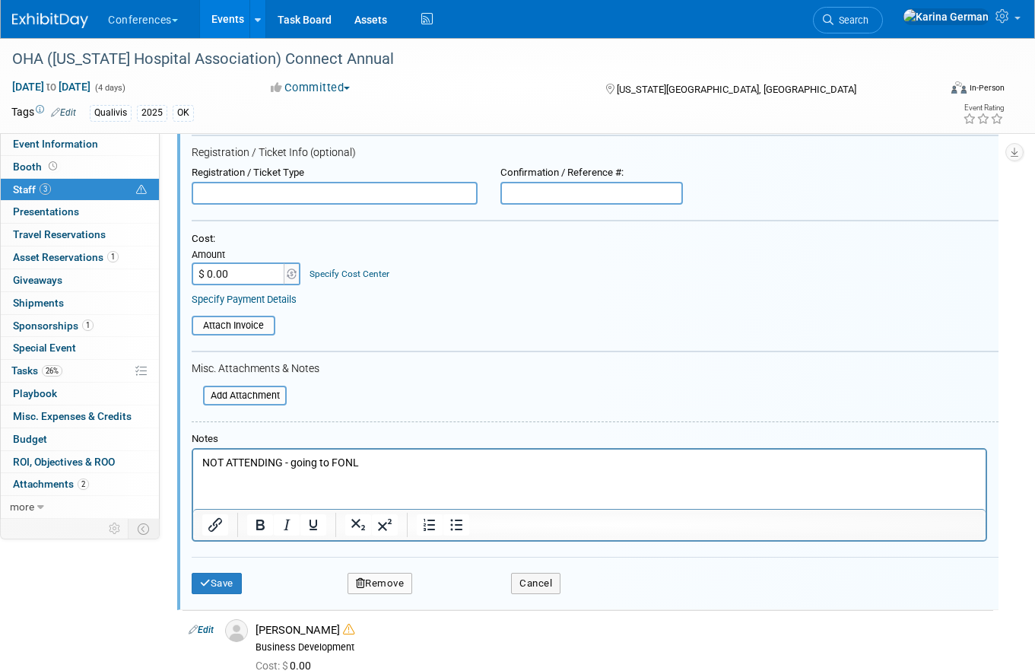
scroll to position [234, 0]
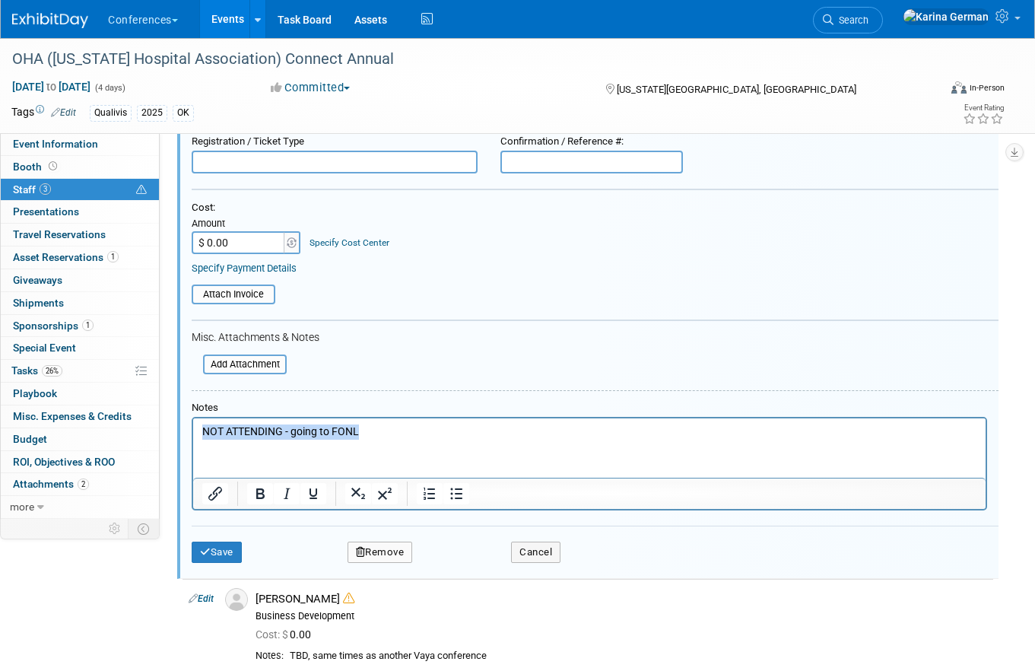
drag, startPoint x: 380, startPoint y: 433, endPoint x: 85, endPoint y: 415, distance: 295.5
click at [193, 418] on html "NOT ATTENDING - going to FONL" at bounding box center [589, 428] width 792 height 21
click at [222, 552] on button "Save" at bounding box center [217, 551] width 50 height 21
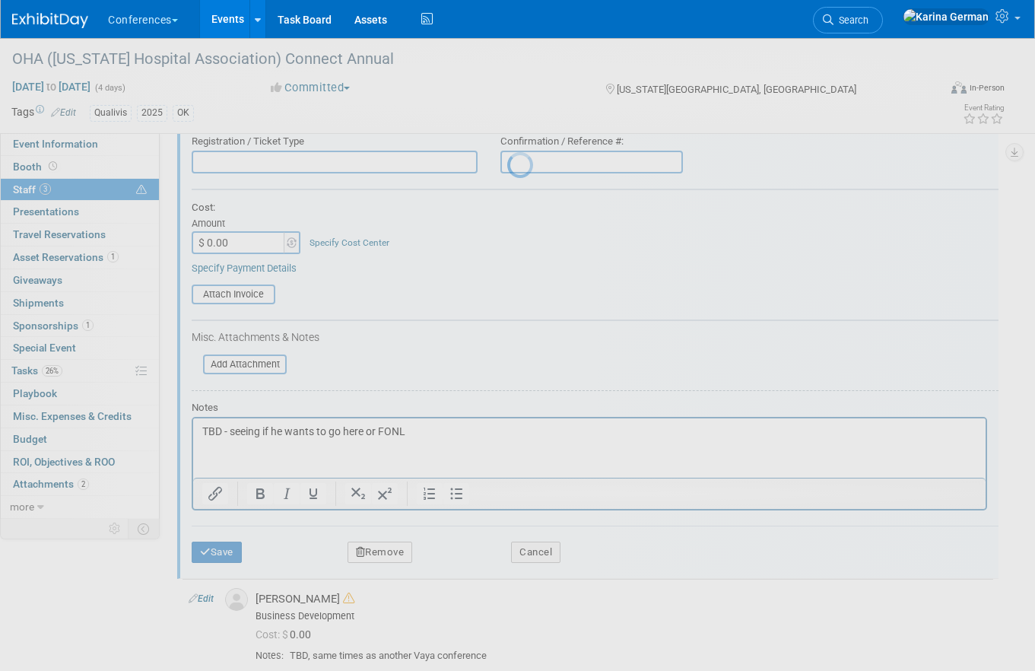
scroll to position [17, 0]
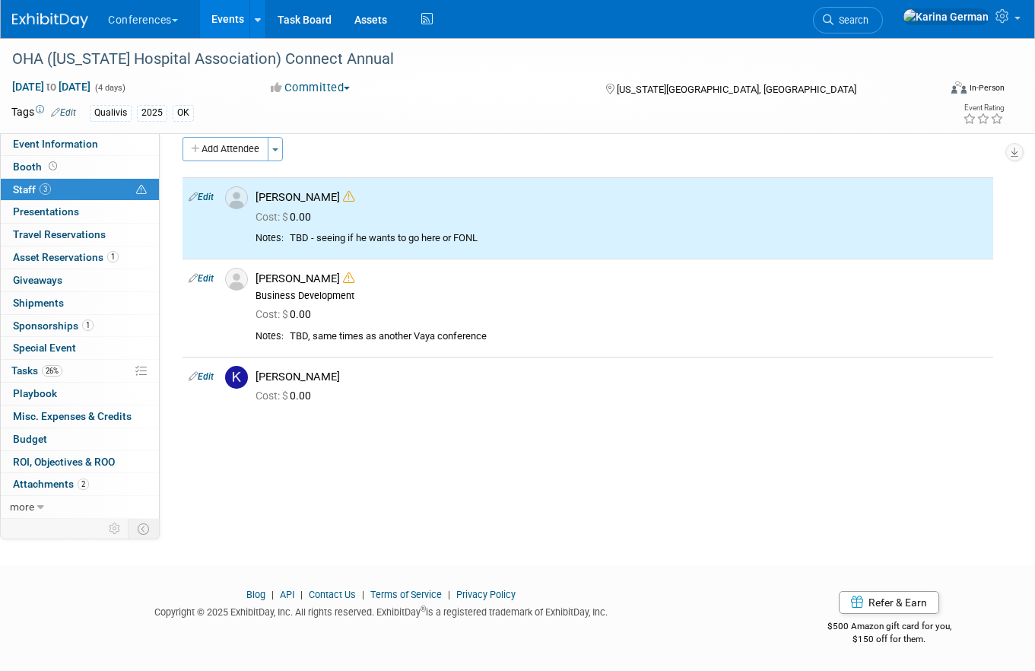
click at [205, 376] on link "Edit" at bounding box center [201, 376] width 25 height 11
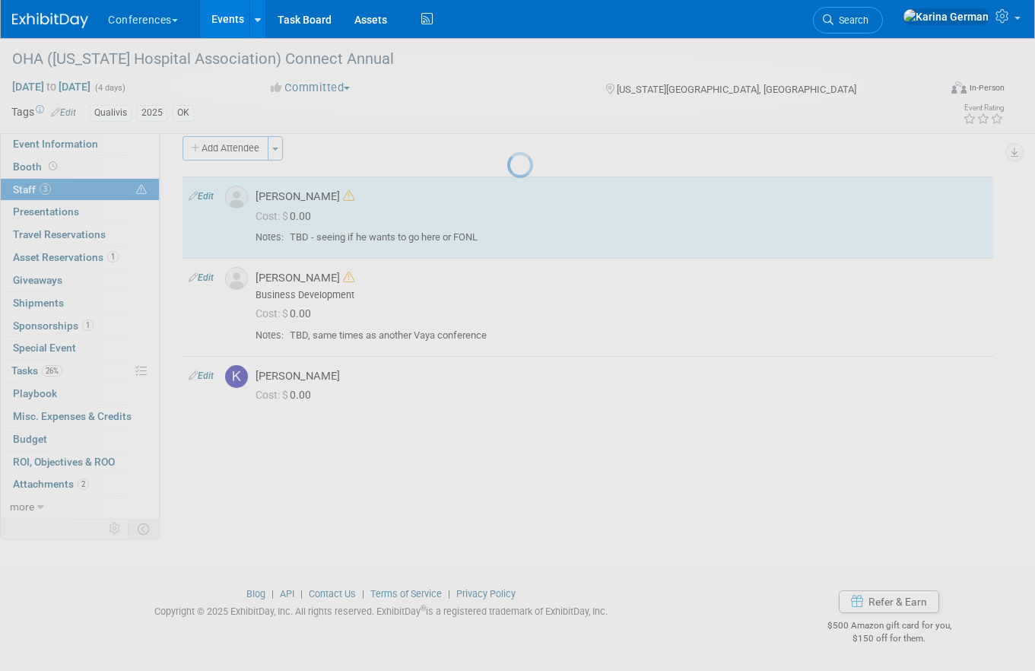
select select "7c719506-6a76-46c4-a547-3f127c608f65"
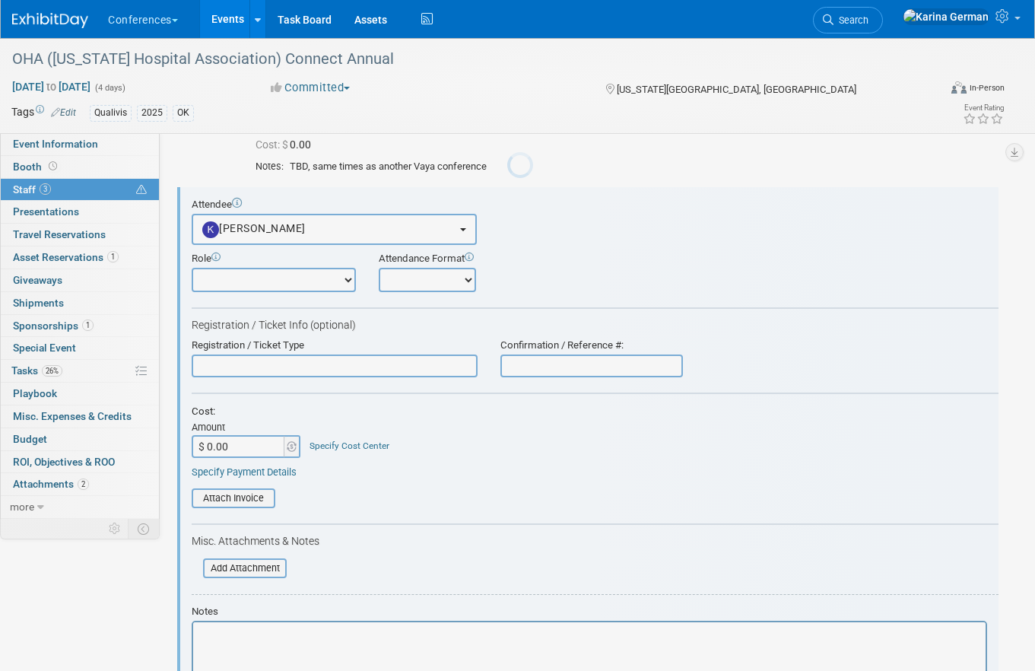
scroll to position [200, 0]
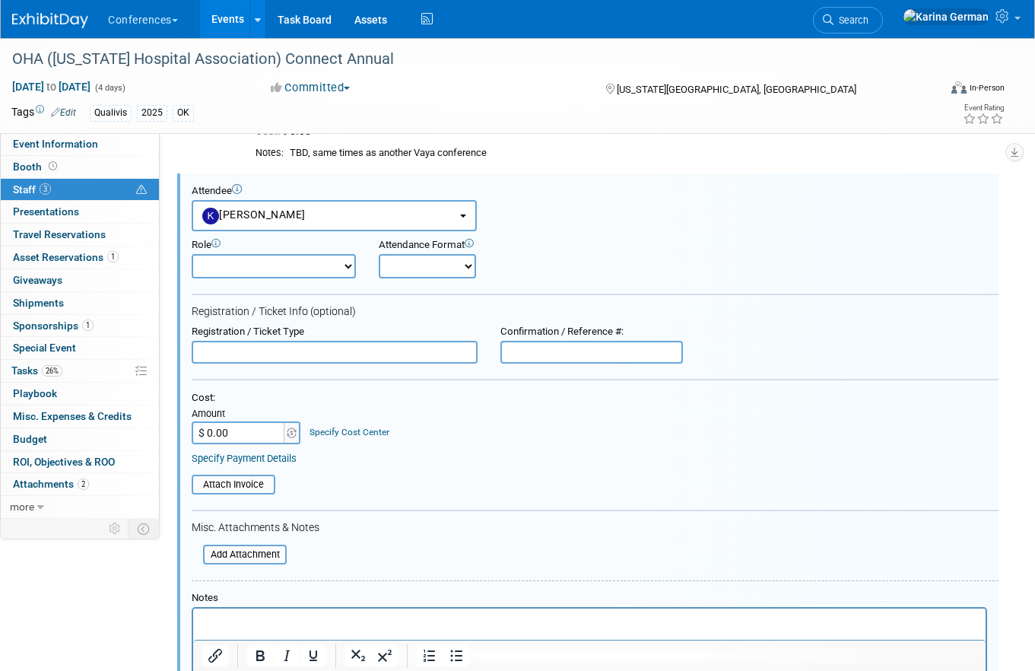
click at [240, 610] on html at bounding box center [589, 617] width 792 height 21
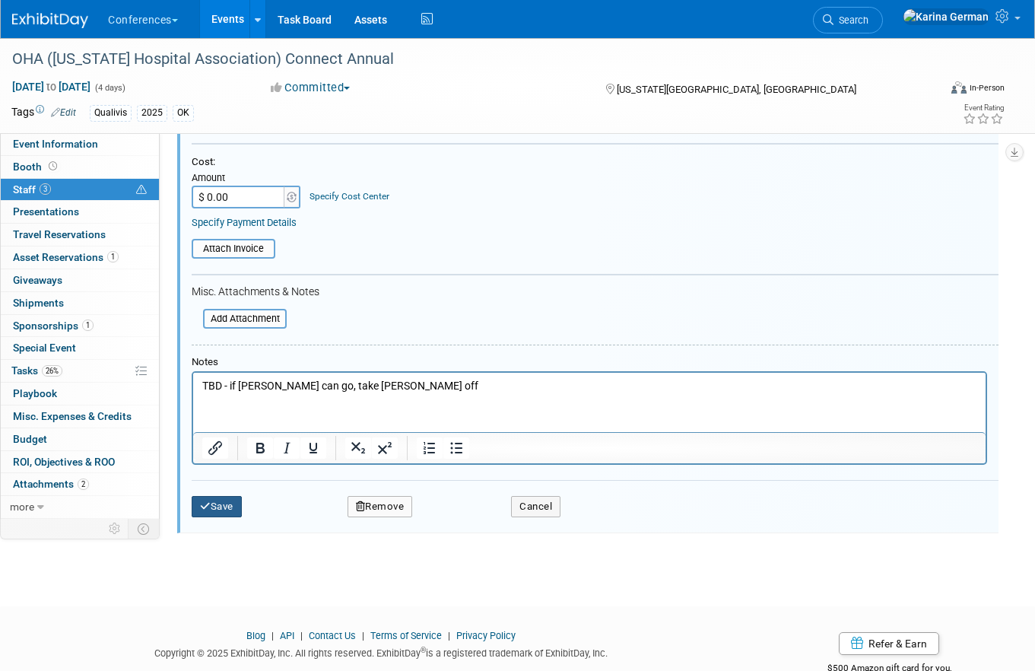
click at [217, 506] on button "Save" at bounding box center [217, 506] width 50 height 21
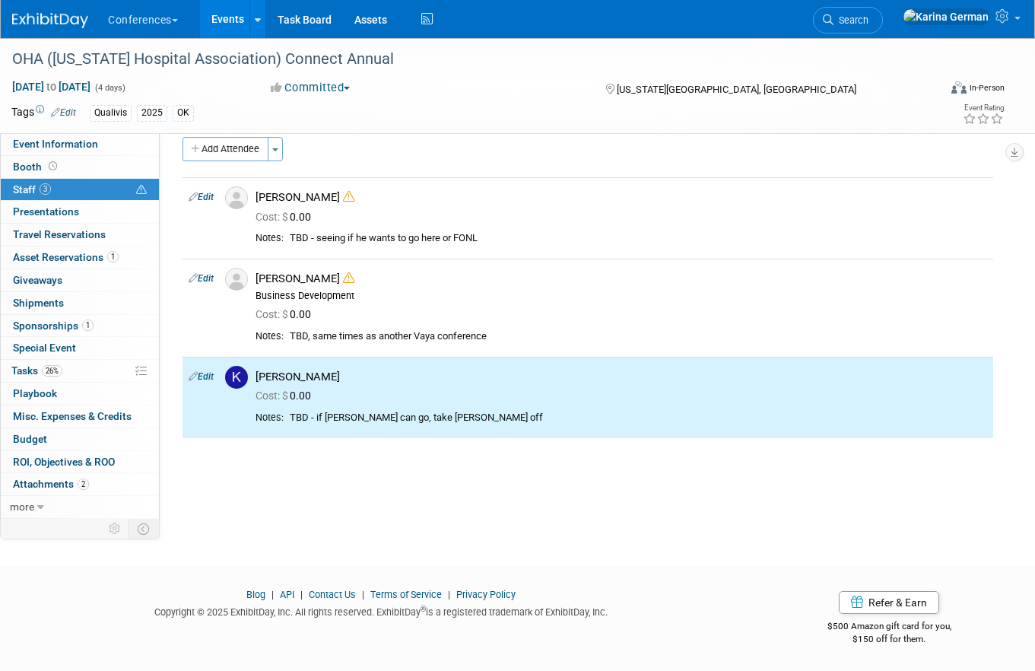
scroll to position [0, 0]
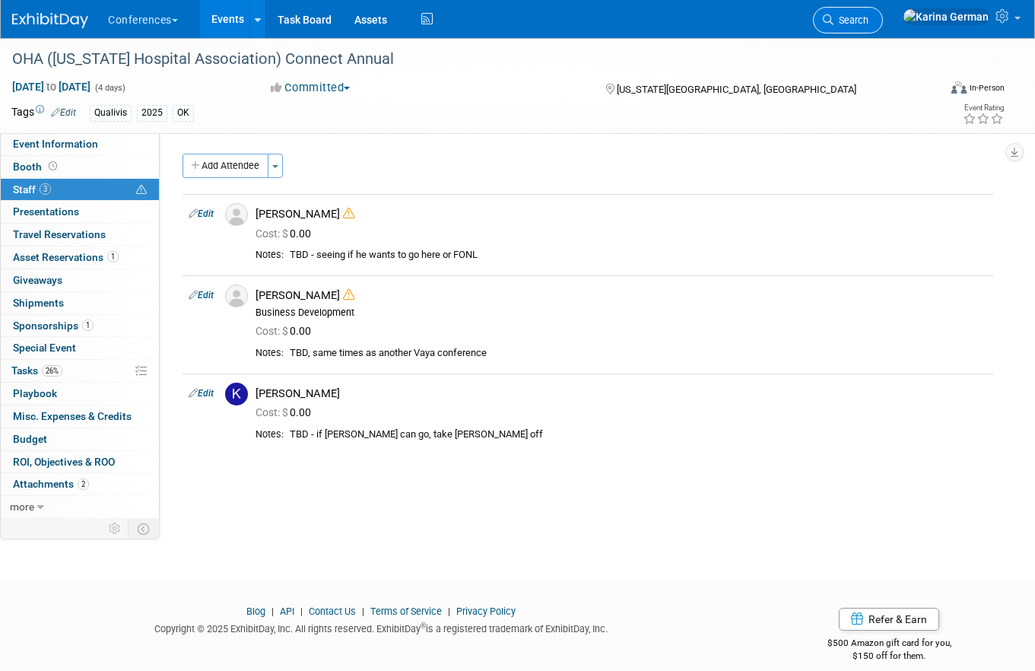
click at [883, 31] on link "Search" at bounding box center [848, 20] width 70 height 27
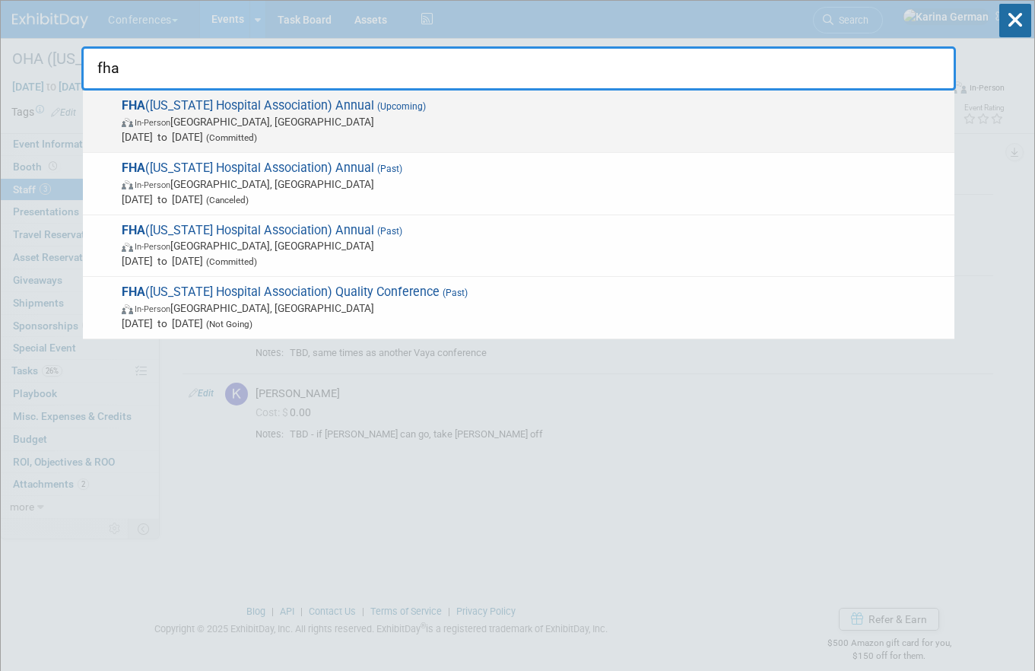
type input "fha"
click at [376, 122] on span "In-Person Orlando, FL" at bounding box center [534, 121] width 825 height 15
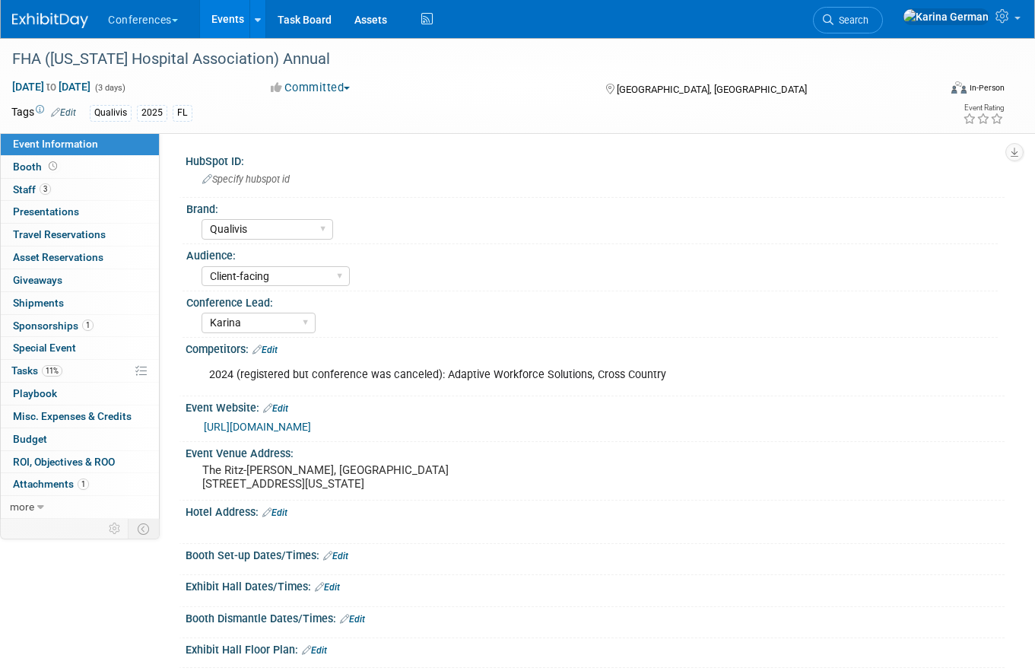
select select "Qualivis"
select select "Client-facing"
select select "Karina"
click at [103, 323] on link "1 Sponsorships 1" at bounding box center [80, 326] width 158 height 22
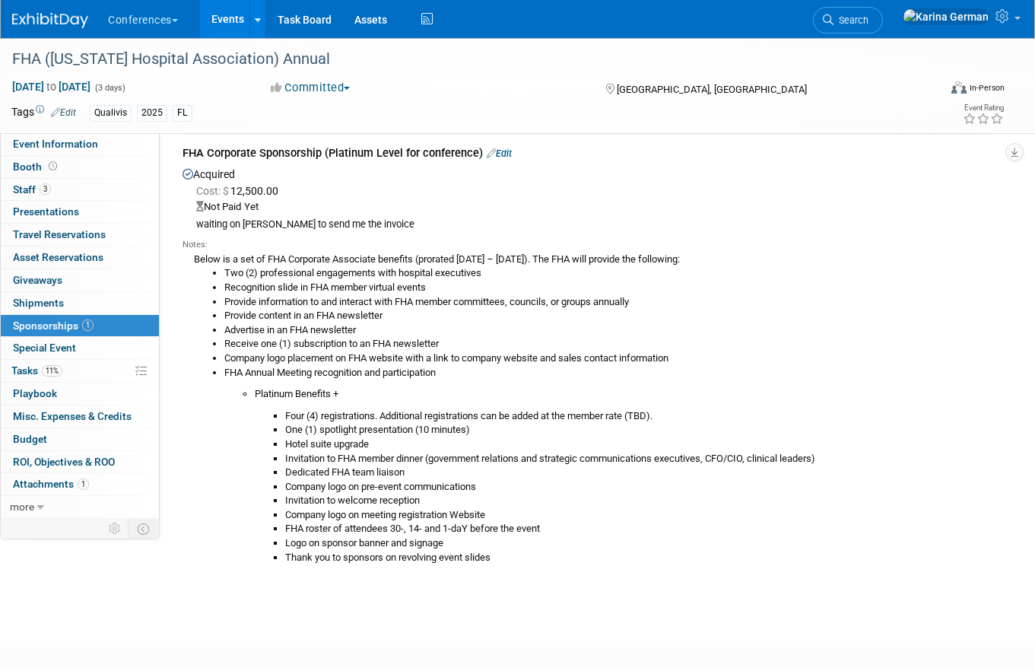
scroll to position [55, 0]
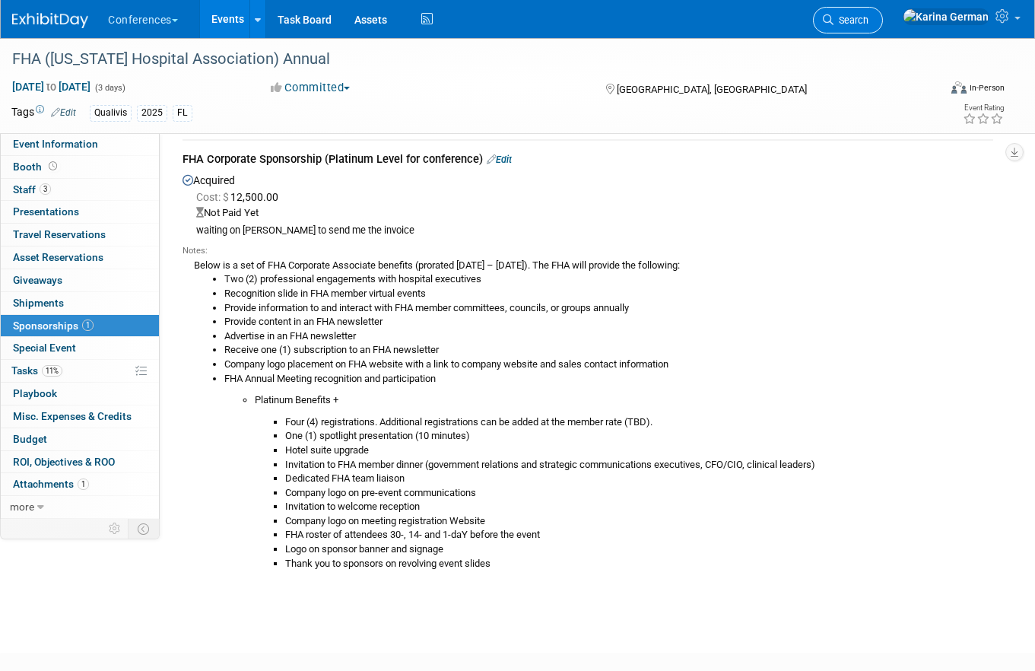
click at [868, 17] on span "Search" at bounding box center [850, 19] width 35 height 11
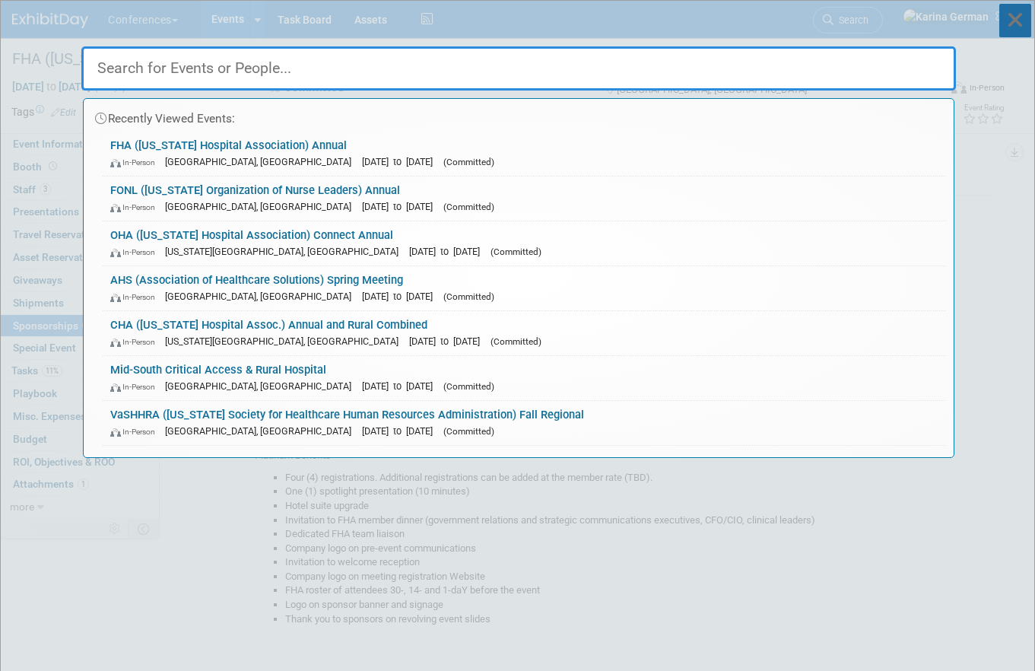
click at [1012, 17] on icon at bounding box center [1015, 20] width 32 height 33
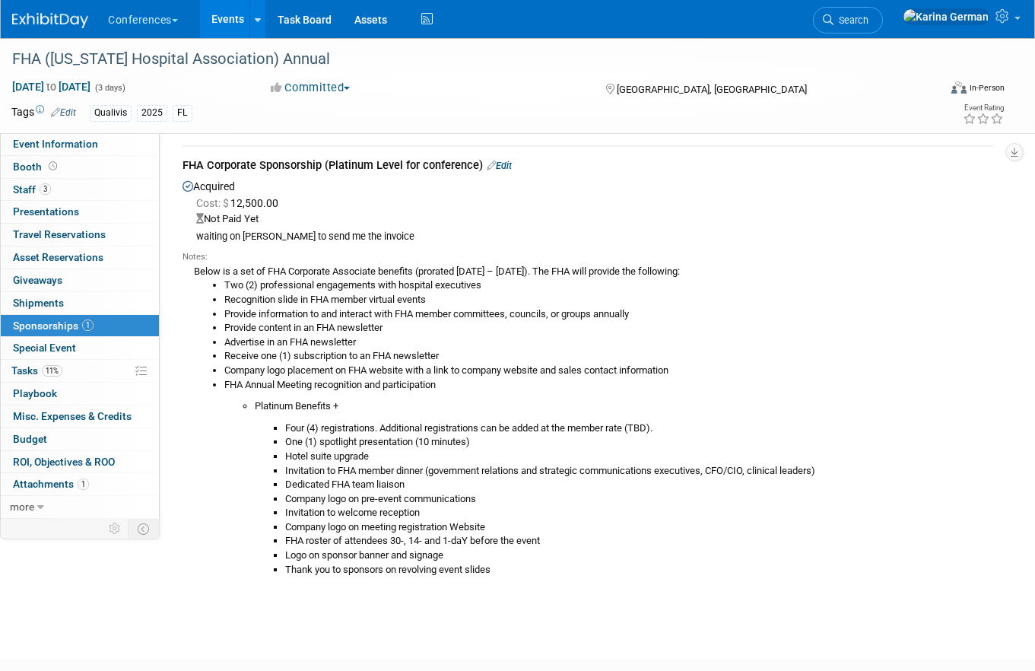
scroll to position [46, 0]
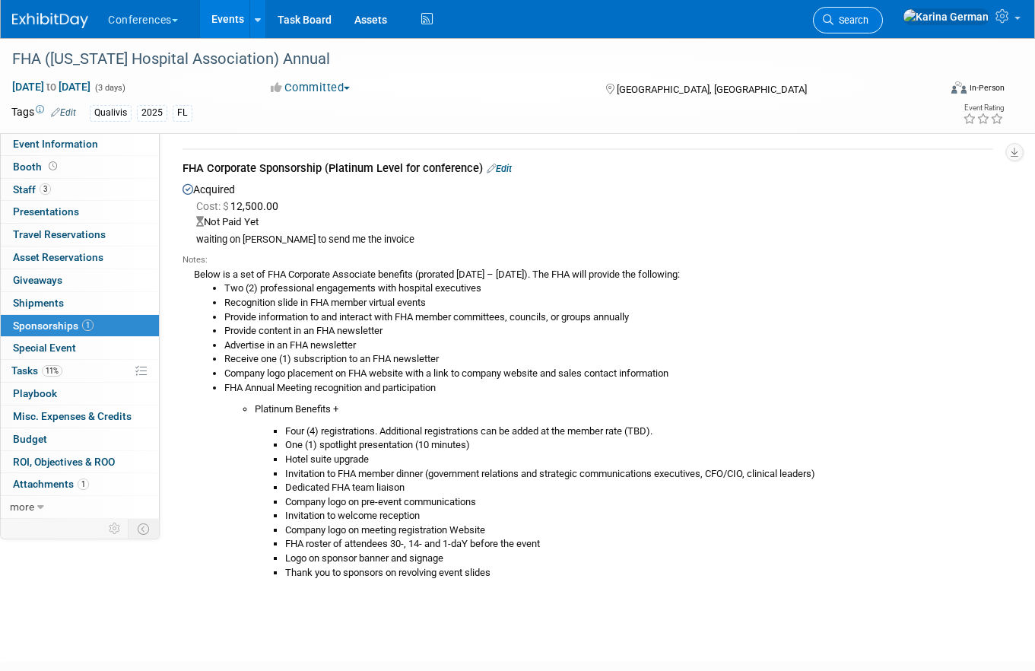
click at [868, 20] on span "Search" at bounding box center [850, 19] width 35 height 11
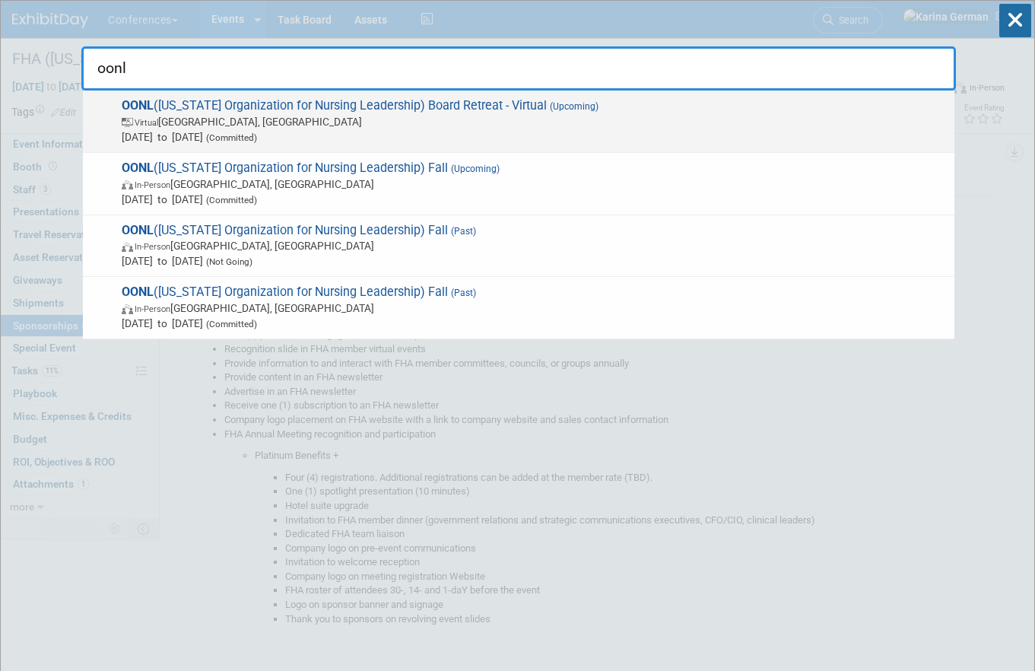
type input "oonl"
click at [414, 116] on span "Virtual Columbus, OH" at bounding box center [534, 121] width 825 height 15
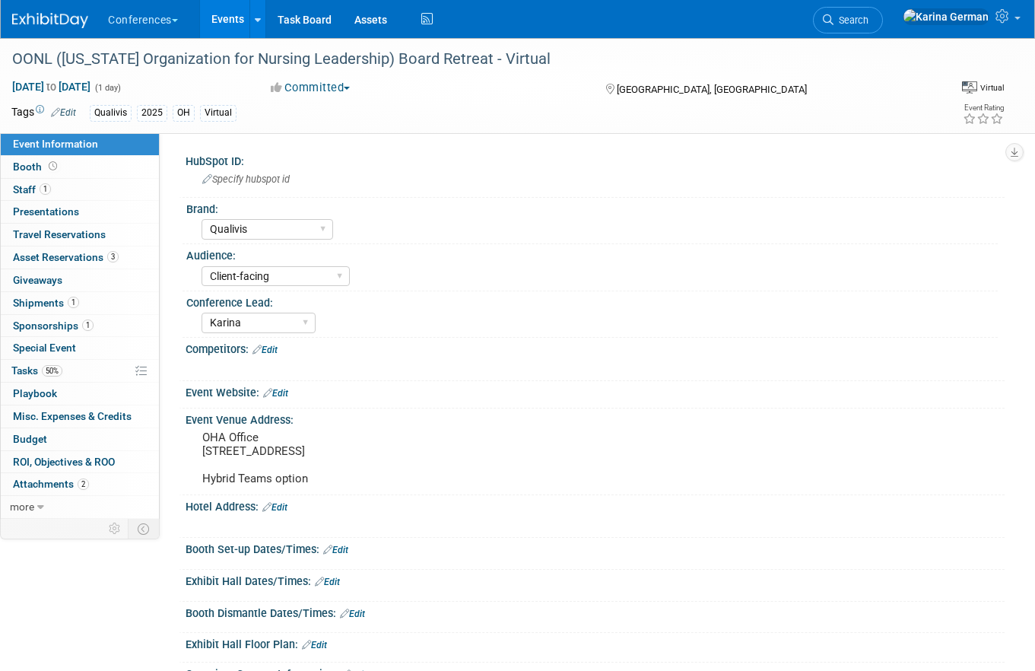
select select "Qualivis"
select select "Client-facing"
select select "Karina"
click at [68, 376] on link "50% Tasks 50%" at bounding box center [80, 371] width 158 height 22
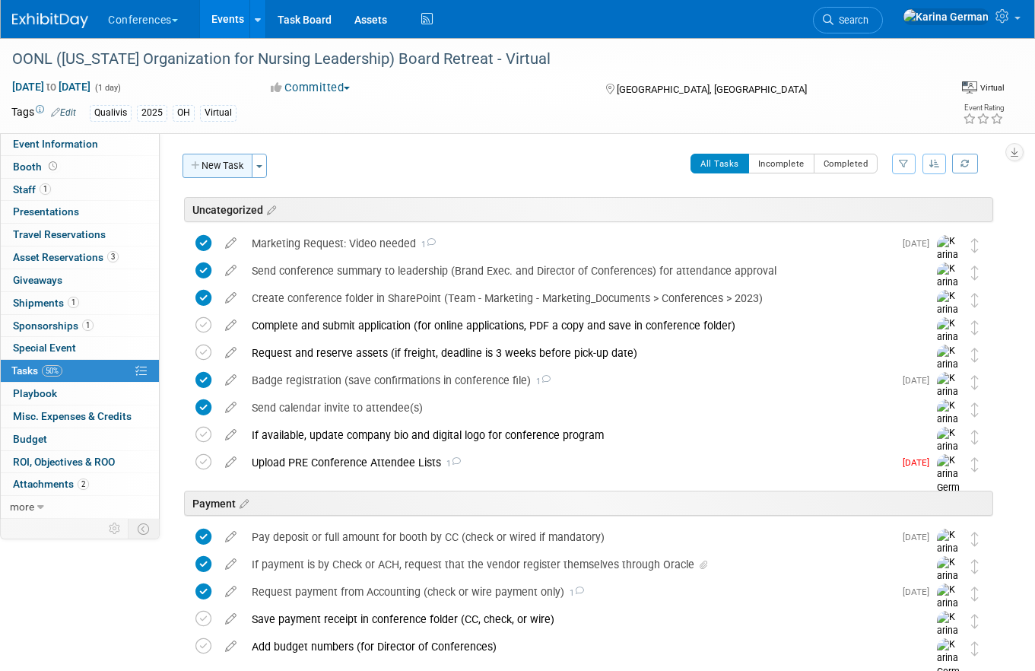
click at [231, 175] on button "New Task" at bounding box center [217, 166] width 70 height 24
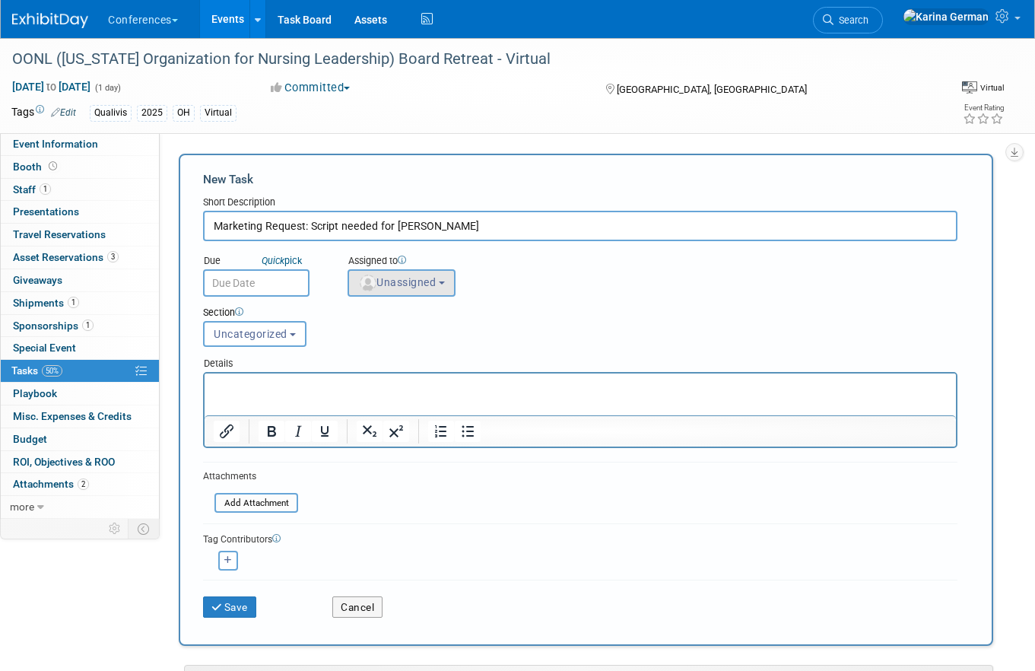
type input "Marketing Request: Script needed for Aaron"
click at [375, 290] on button "Unassigned" at bounding box center [401, 282] width 108 height 27
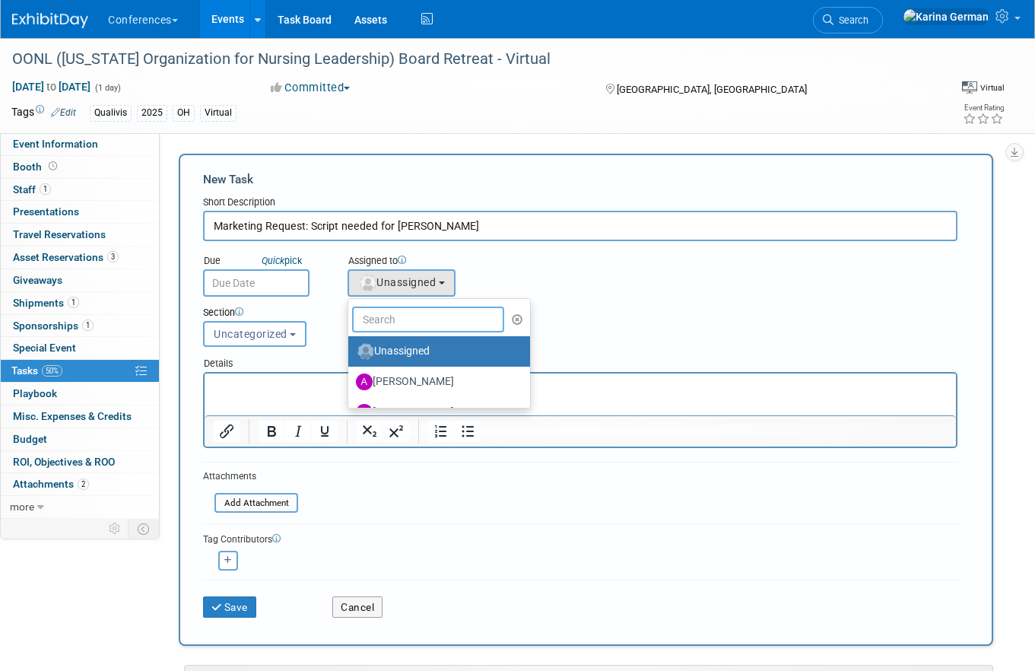
click at [382, 322] on input "text" at bounding box center [428, 319] width 152 height 26
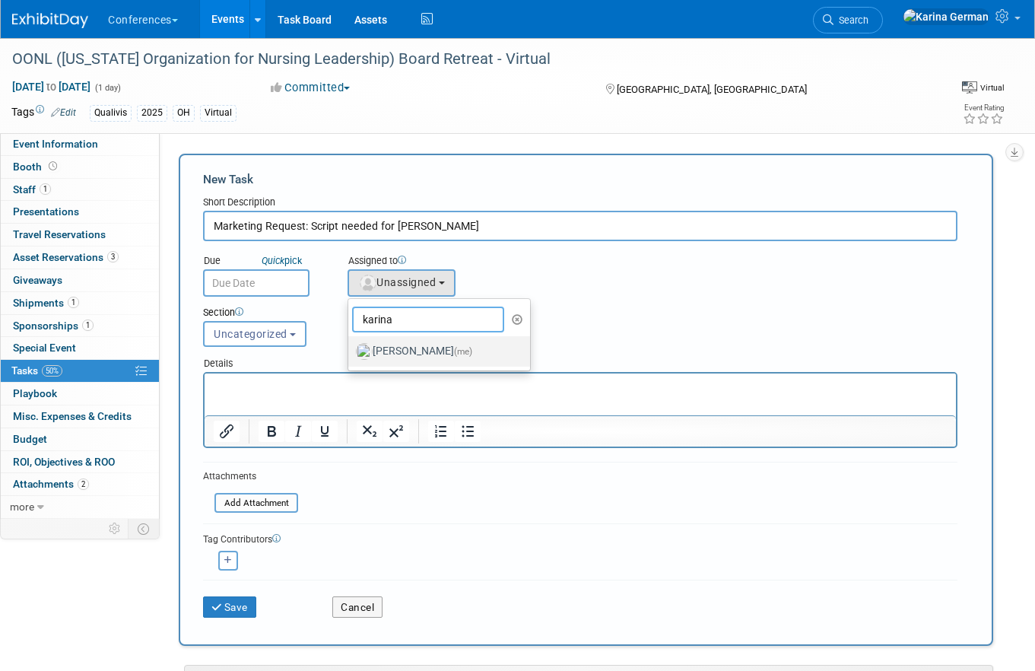
type input "karina"
click at [407, 344] on label "Karina German (me)" at bounding box center [435, 351] width 159 height 24
click at [350, 344] on input "Karina German (me)" at bounding box center [346, 349] width 10 height 10
select select "eb9a80ed-01df-455e-b7c9-ebccef2a47a7"
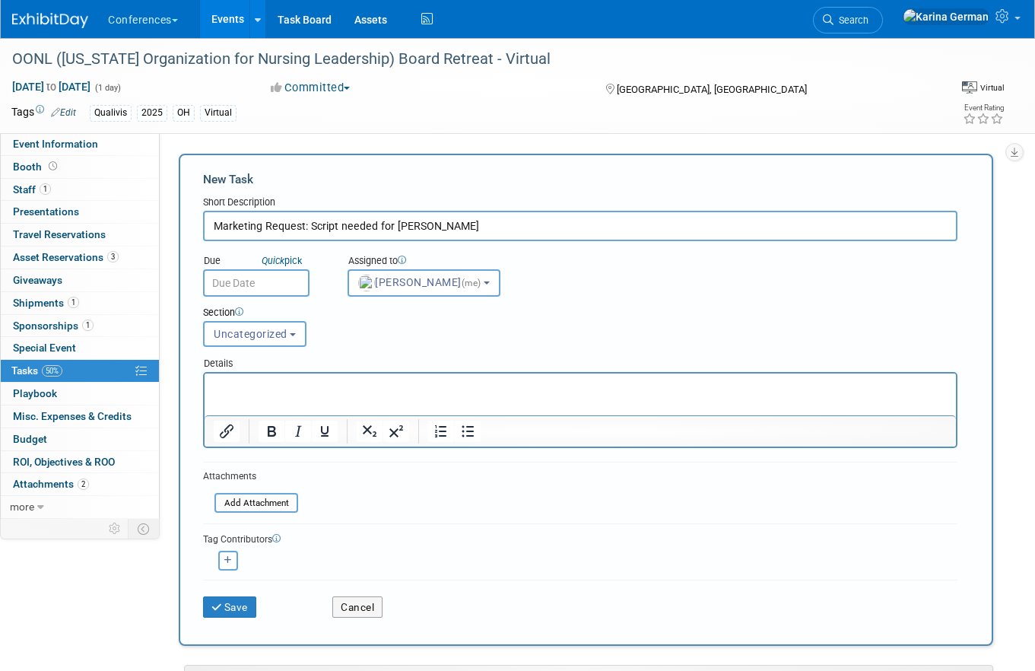
click at [239, 291] on input "text" at bounding box center [256, 282] width 106 height 27
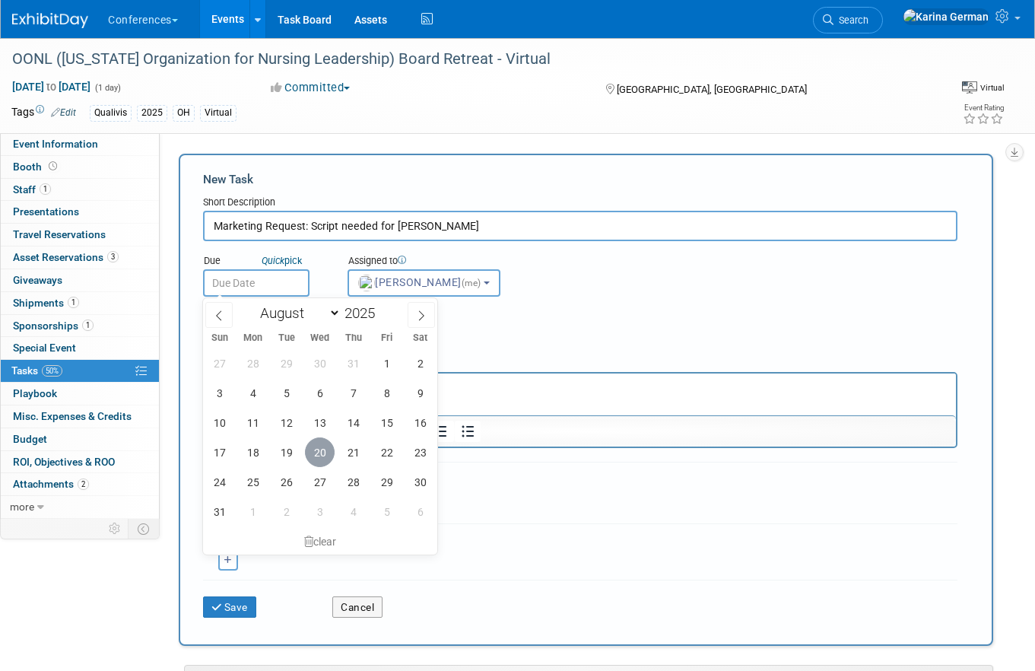
click at [326, 443] on span "20" at bounding box center [320, 452] width 30 height 30
type input "Aug 20, 2025"
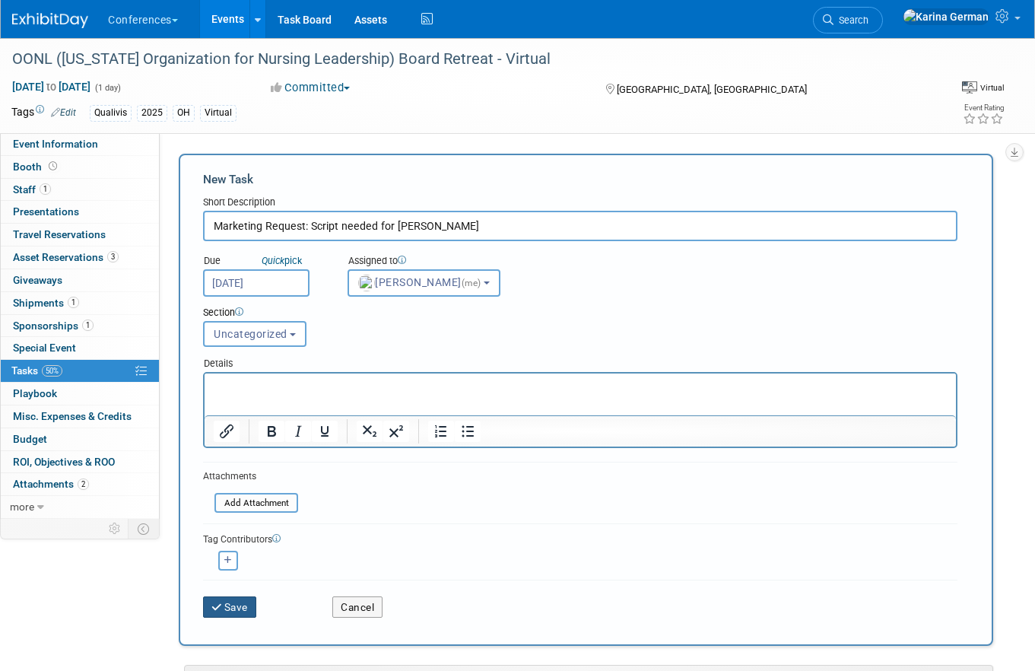
click at [227, 607] on button "Save" at bounding box center [229, 606] width 53 height 21
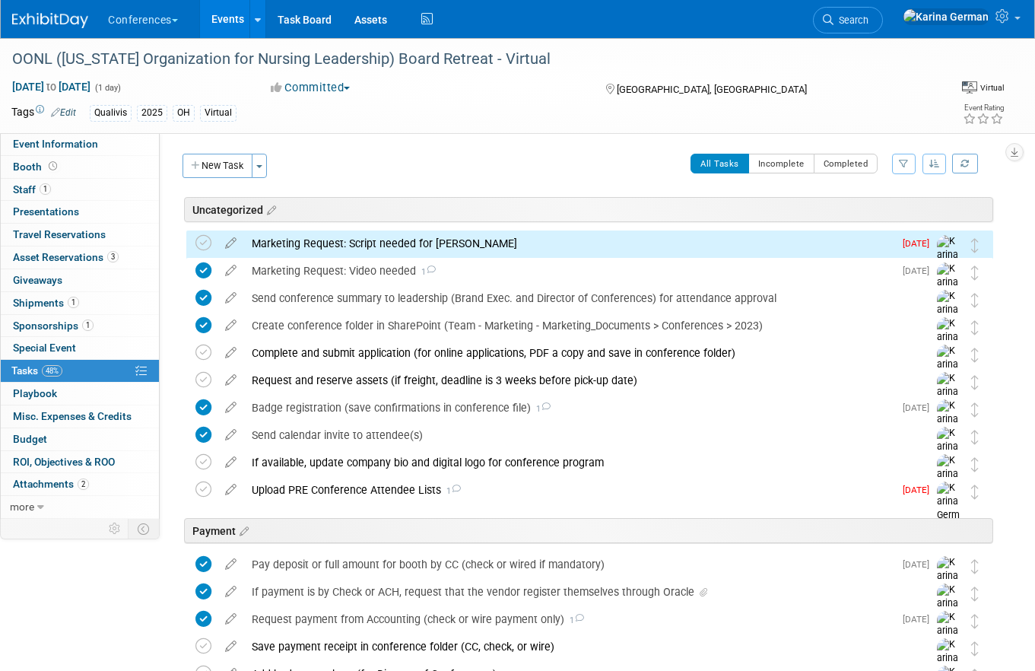
click at [301, 246] on div "Marketing Request: Script needed for Aaron" at bounding box center [568, 243] width 649 height 26
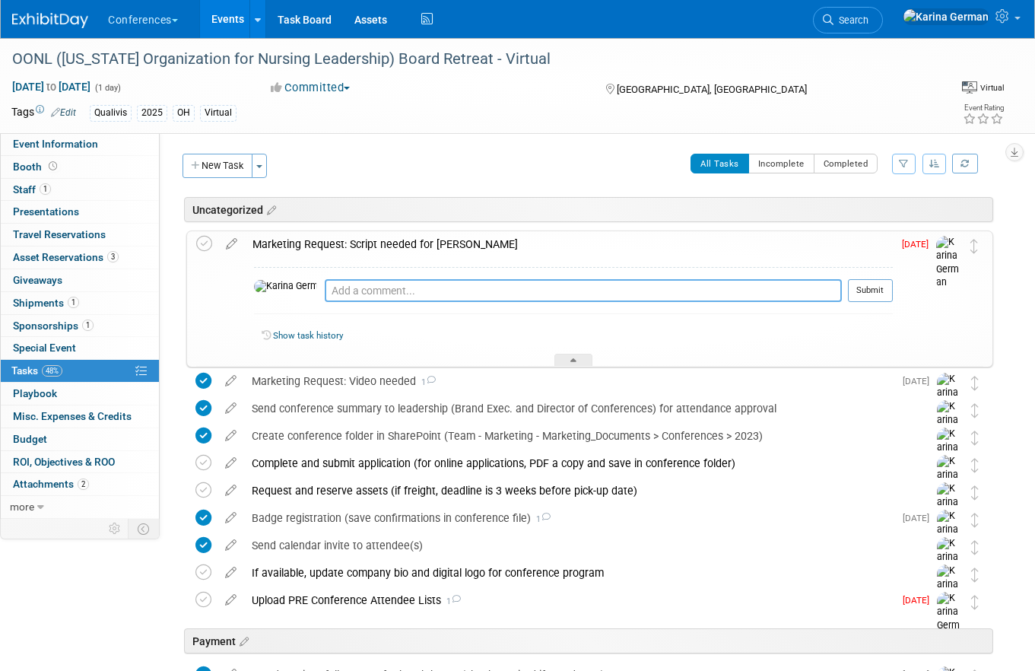
click at [325, 290] on textarea at bounding box center [583, 290] width 517 height 23
type textarea "sent 8/20"
click at [865, 287] on button "Submit" at bounding box center [870, 290] width 45 height 23
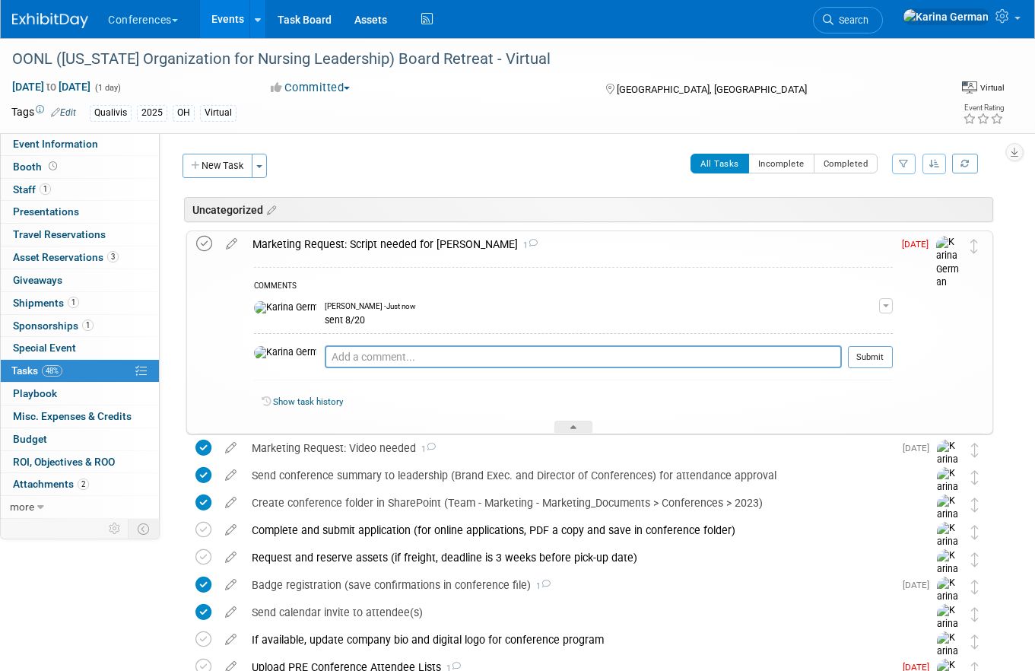
click at [208, 244] on icon at bounding box center [204, 244] width 16 height 16
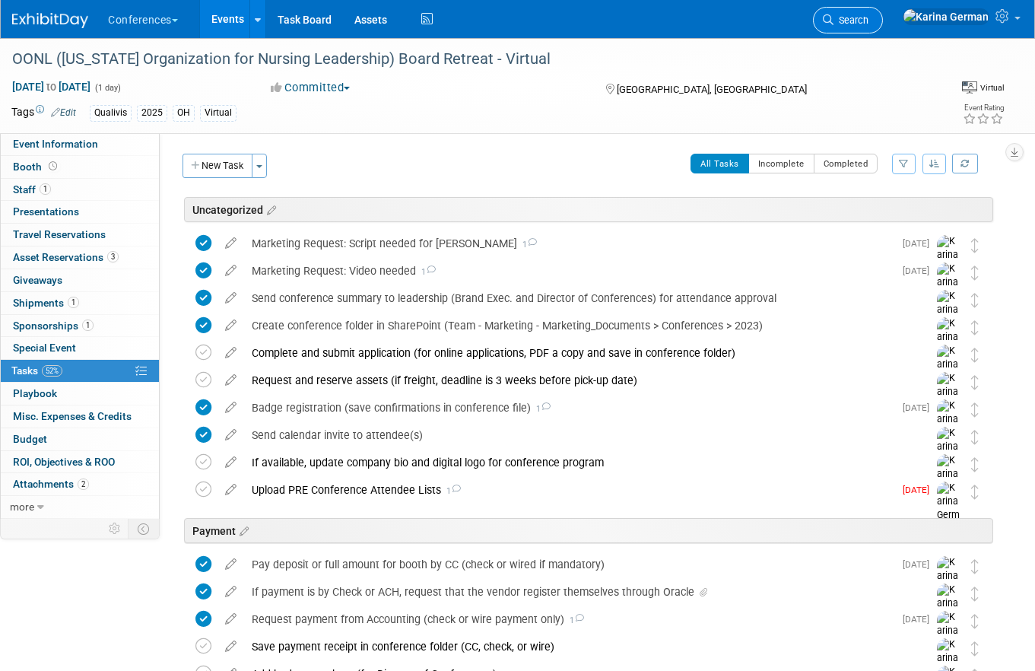
click at [883, 32] on link "Search" at bounding box center [848, 20] width 70 height 27
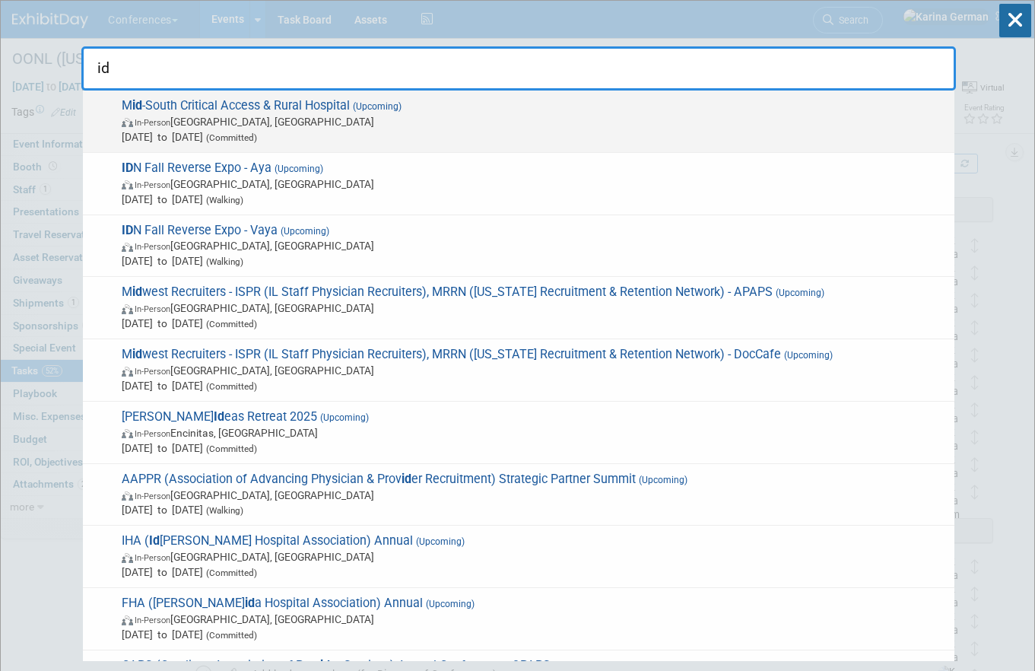
type input "id"
click at [257, 135] on span "(Committed)" at bounding box center [230, 137] width 54 height 11
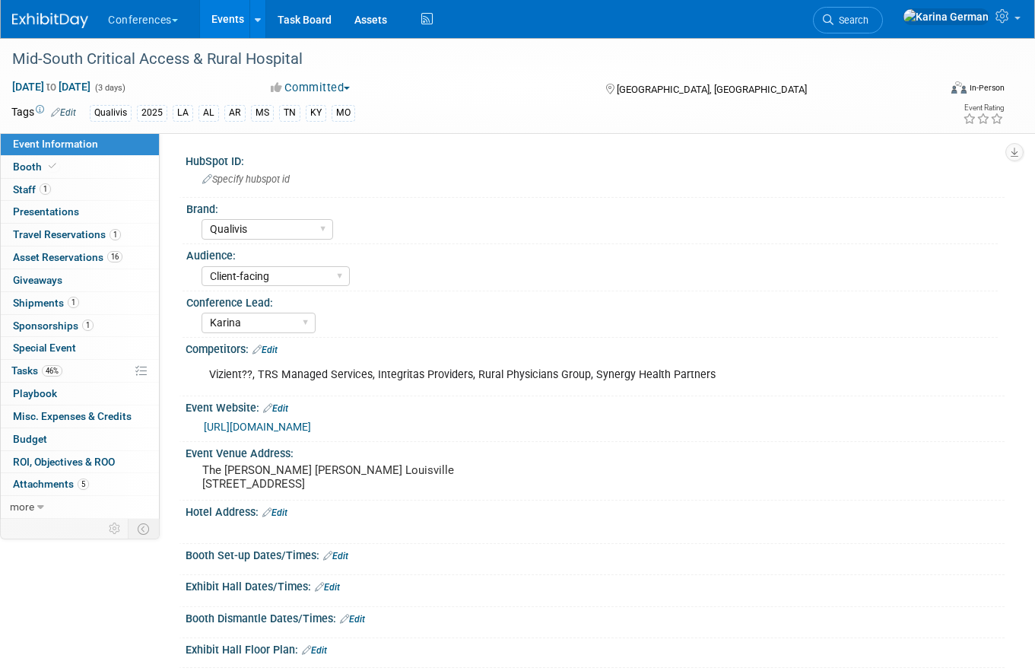
select select "Qualivis"
select select "Client-facing"
select select "Karina"
click at [90, 373] on link "46% Tasks 46%" at bounding box center [80, 371] width 158 height 22
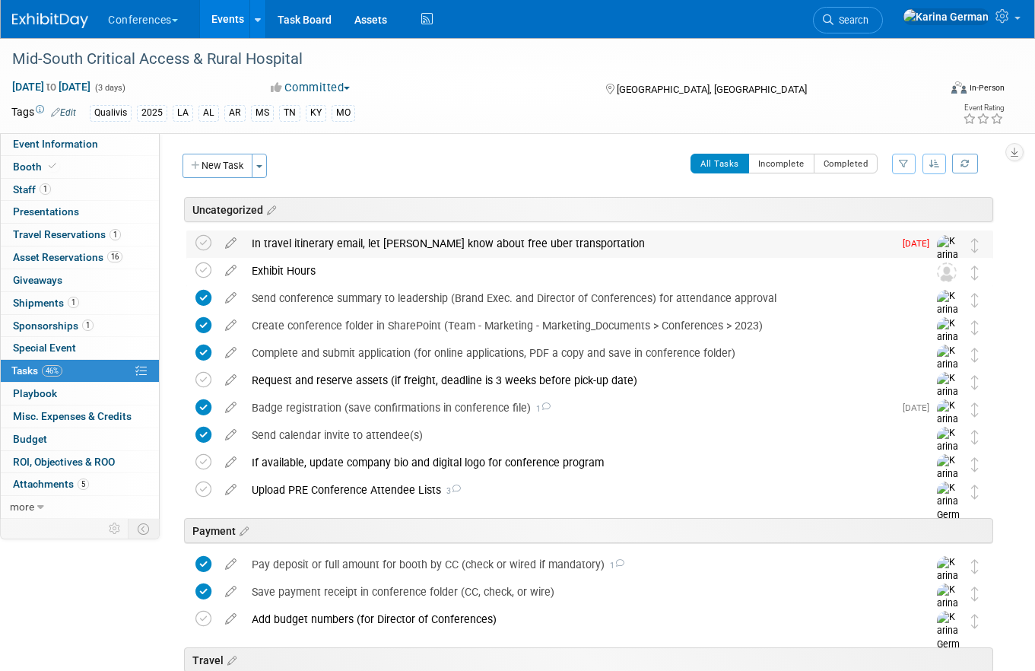
click at [348, 246] on div "In travel itinerary email, let [PERSON_NAME] know about free uber transportation" at bounding box center [568, 243] width 649 height 26
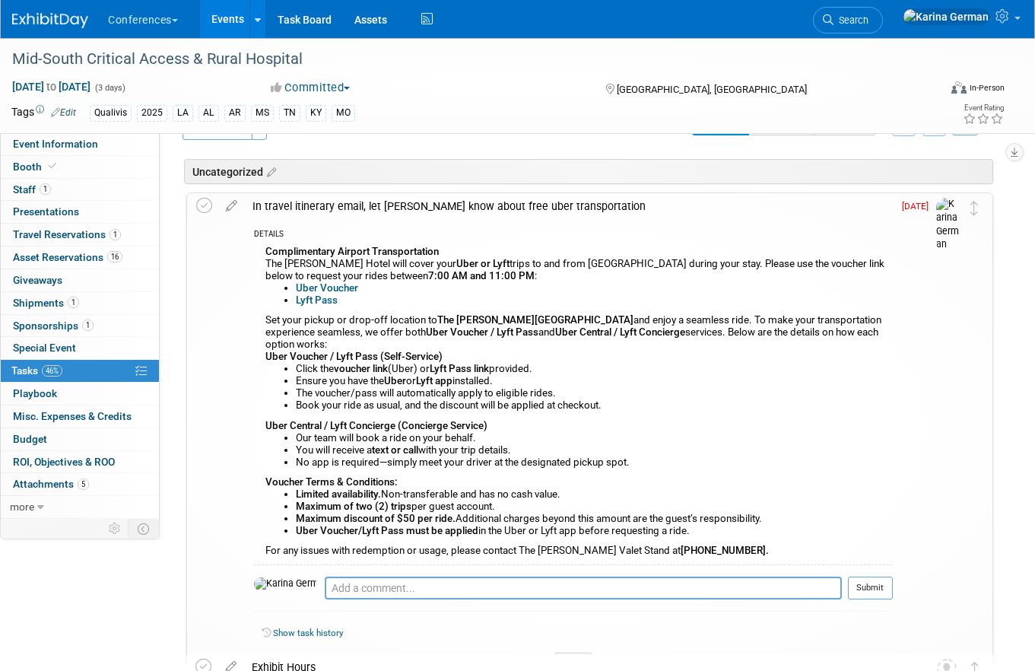
scroll to position [39, 0]
click at [203, 202] on icon at bounding box center [204, 205] width 16 height 16
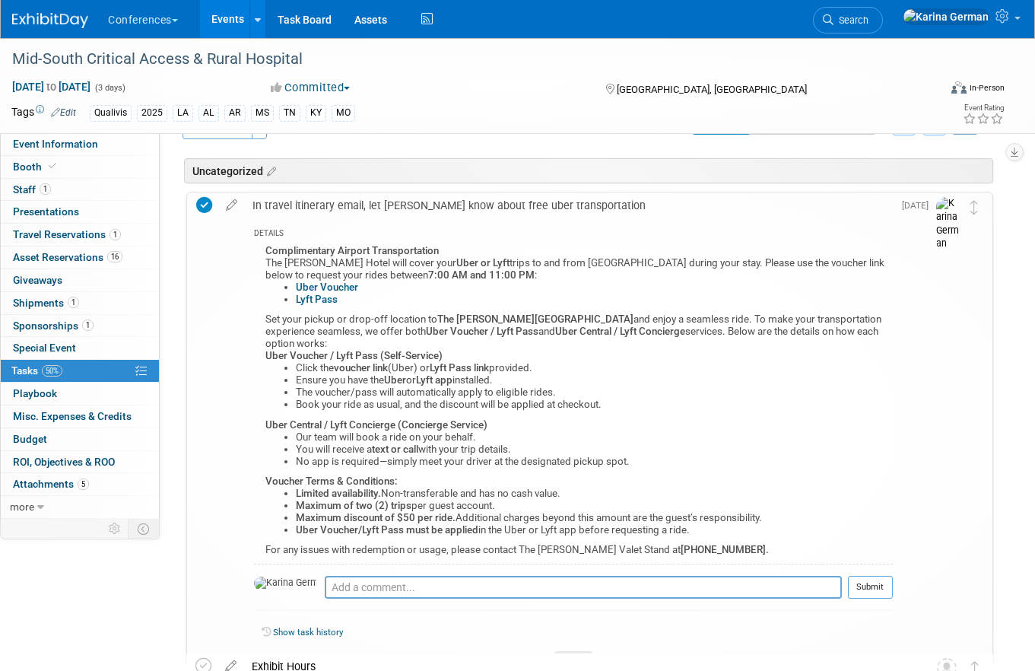
click at [382, 205] on div "In travel itinerary email, let joe know about free uber transportation" at bounding box center [569, 205] width 648 height 26
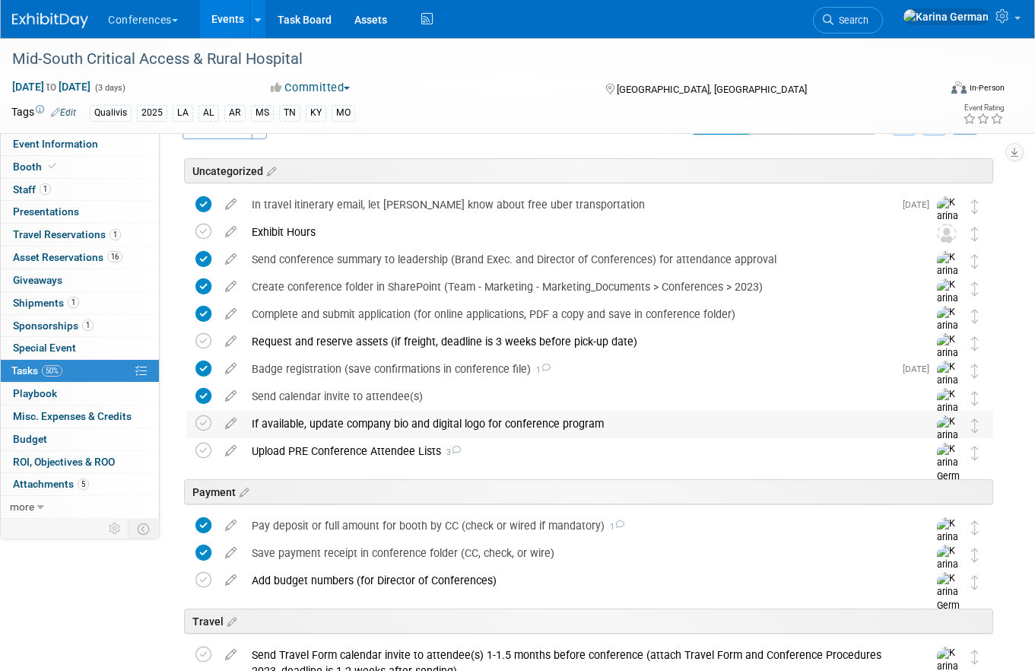
scroll to position [0, 0]
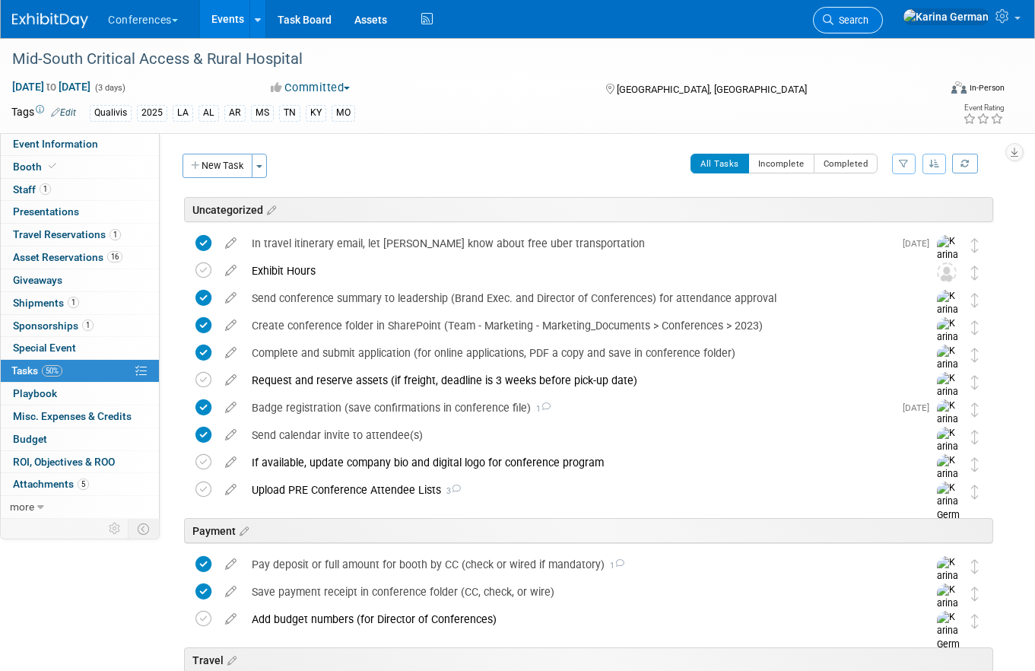
click at [883, 27] on link "Search" at bounding box center [848, 20] width 70 height 27
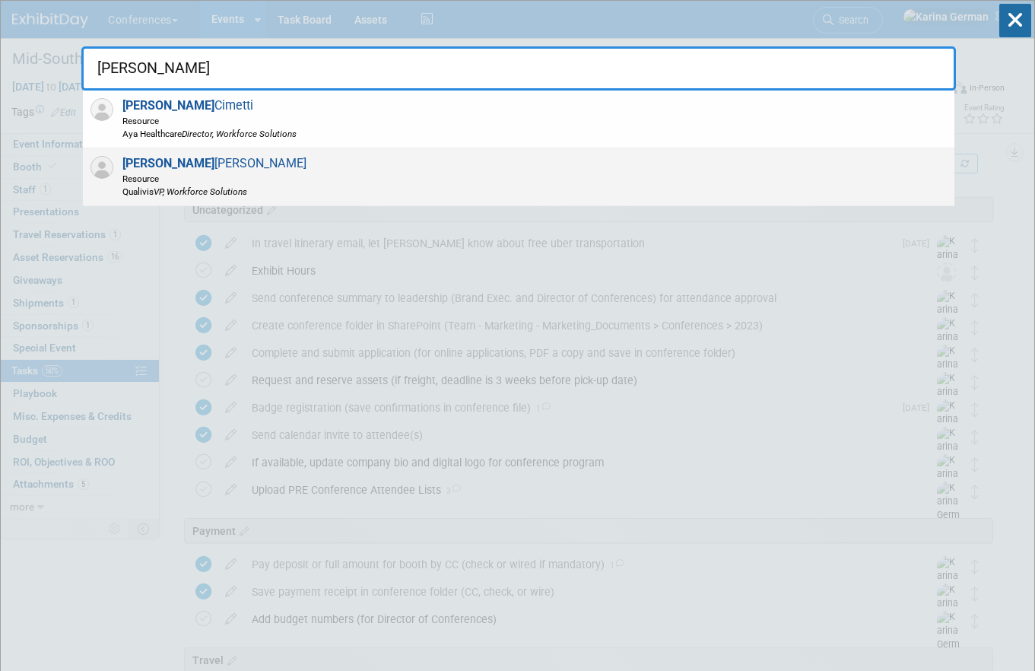
click at [251, 163] on span "Joe Dunmire Resource Qualivis VP, Workforce Solutions" at bounding box center [212, 177] width 189 height 42
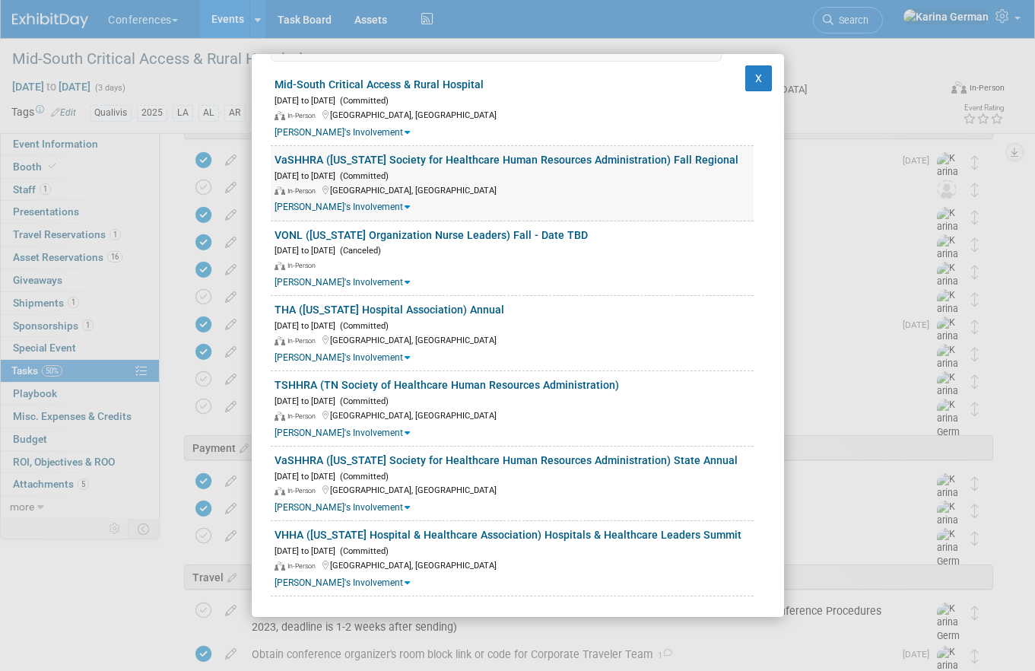
scroll to position [82, 0]
click at [757, 70] on button "X" at bounding box center [758, 78] width 27 height 26
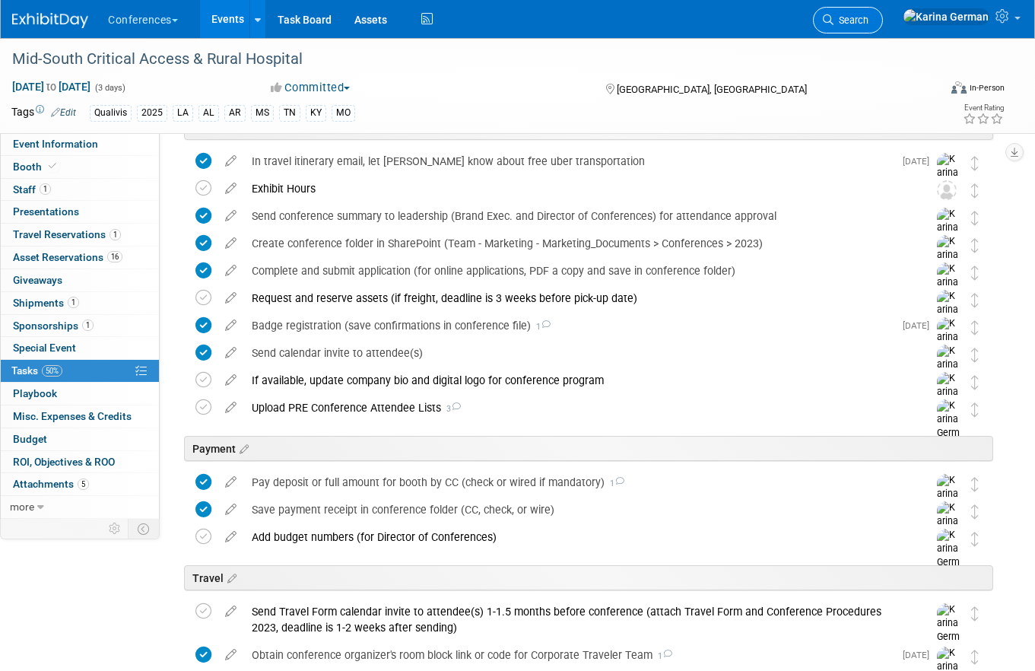
click at [868, 18] on span "Search" at bounding box center [850, 19] width 35 height 11
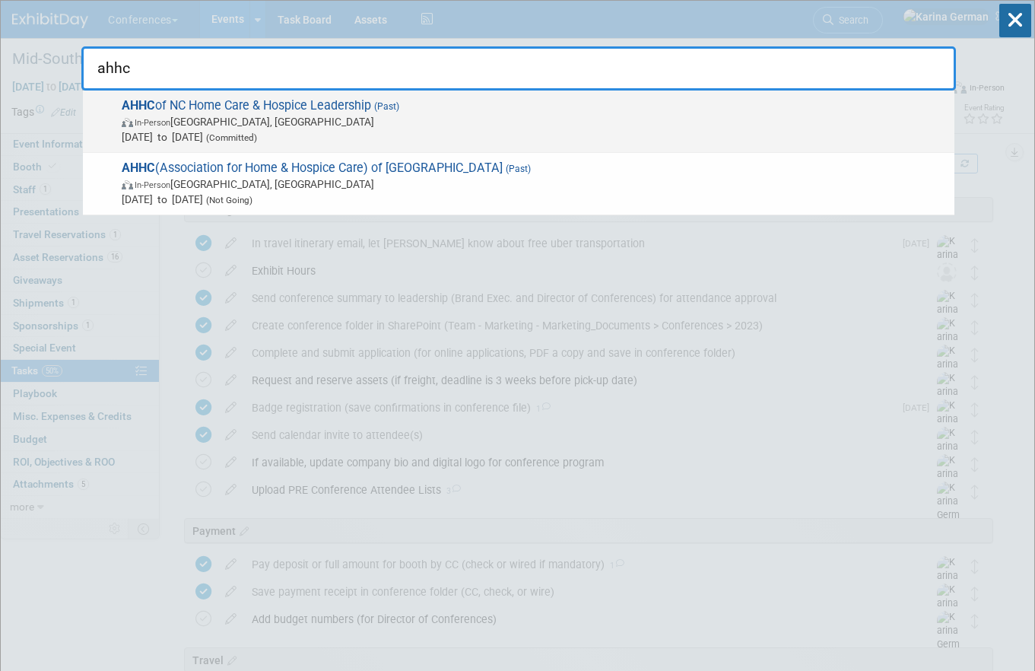
type input "ahhc"
click at [460, 90] on div "AHHC of NC Home Care & Hospice Leadership (Past) In-Person Wilmington, NC Sep 2…" at bounding box center [518, 121] width 871 height 62
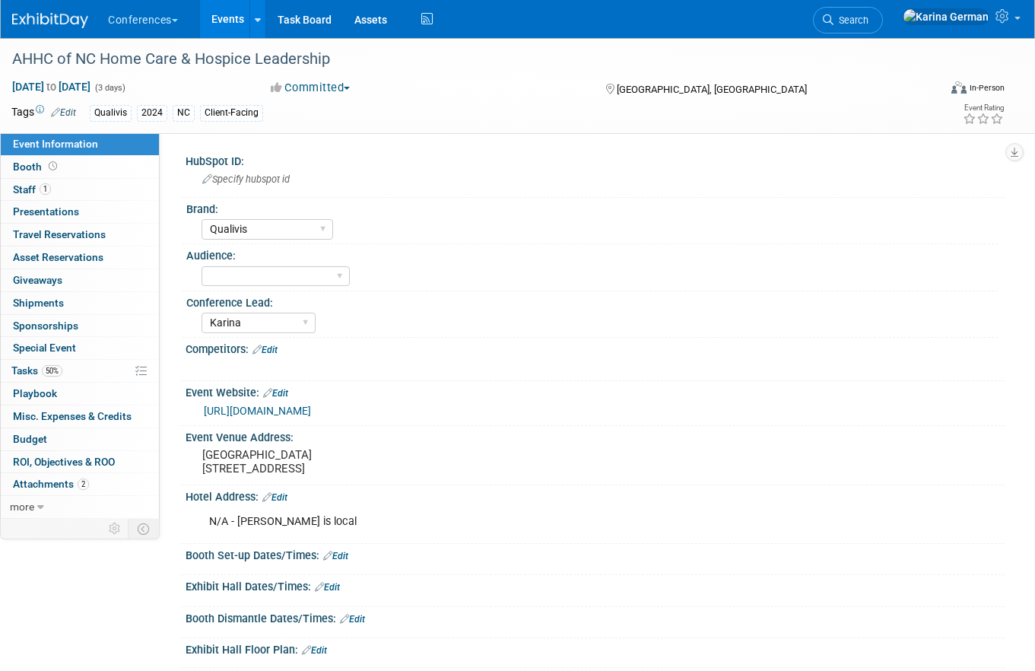
select select "Qualivis"
select select "Karina"
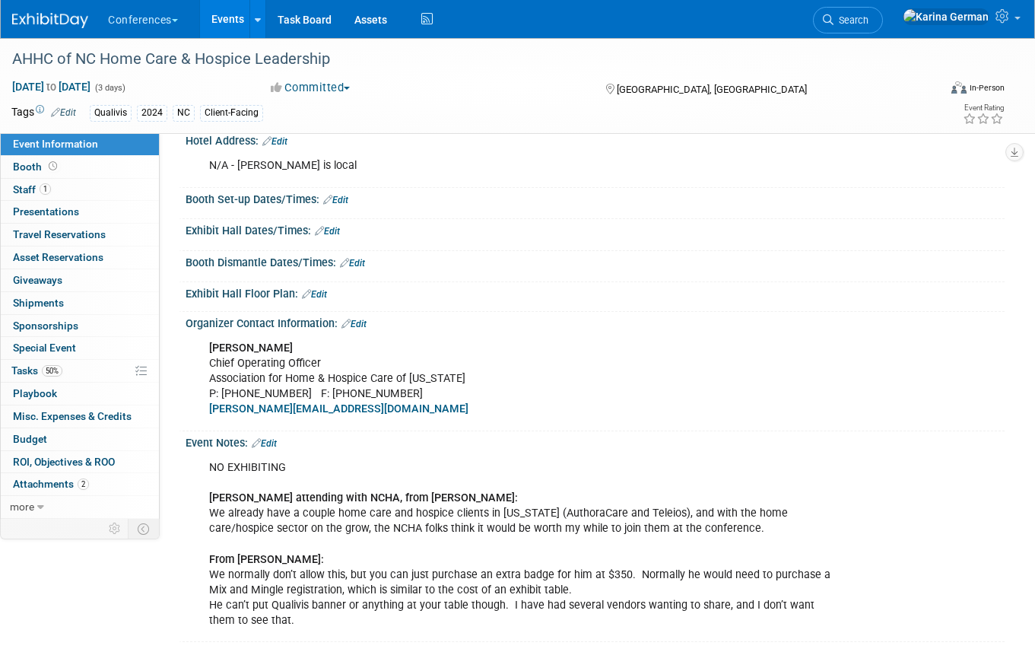
scroll to position [504, 0]
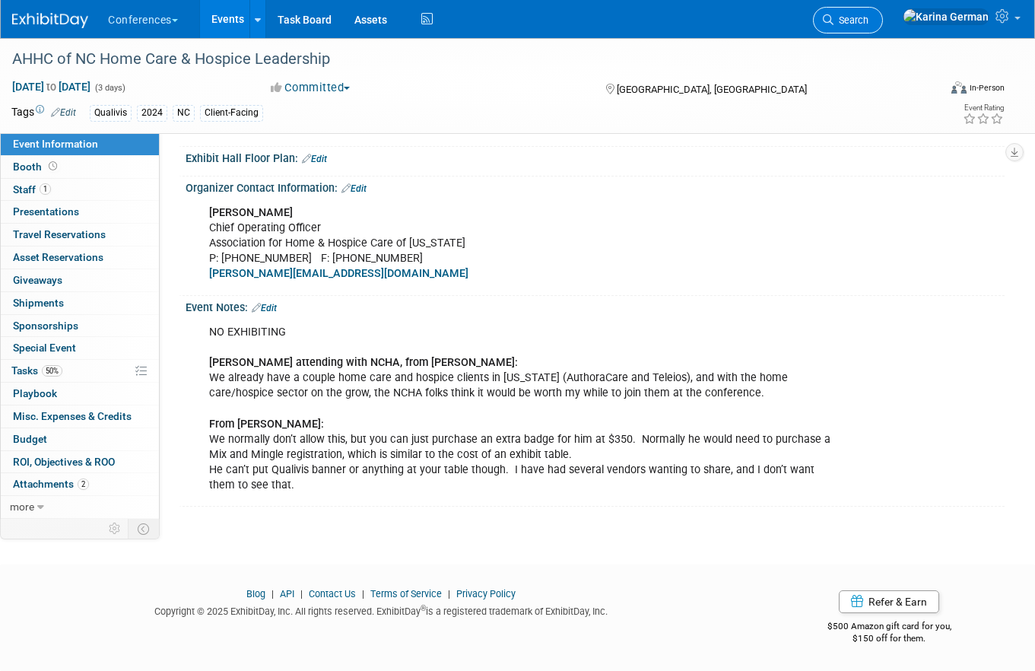
click at [868, 16] on span "Search" at bounding box center [850, 19] width 35 height 11
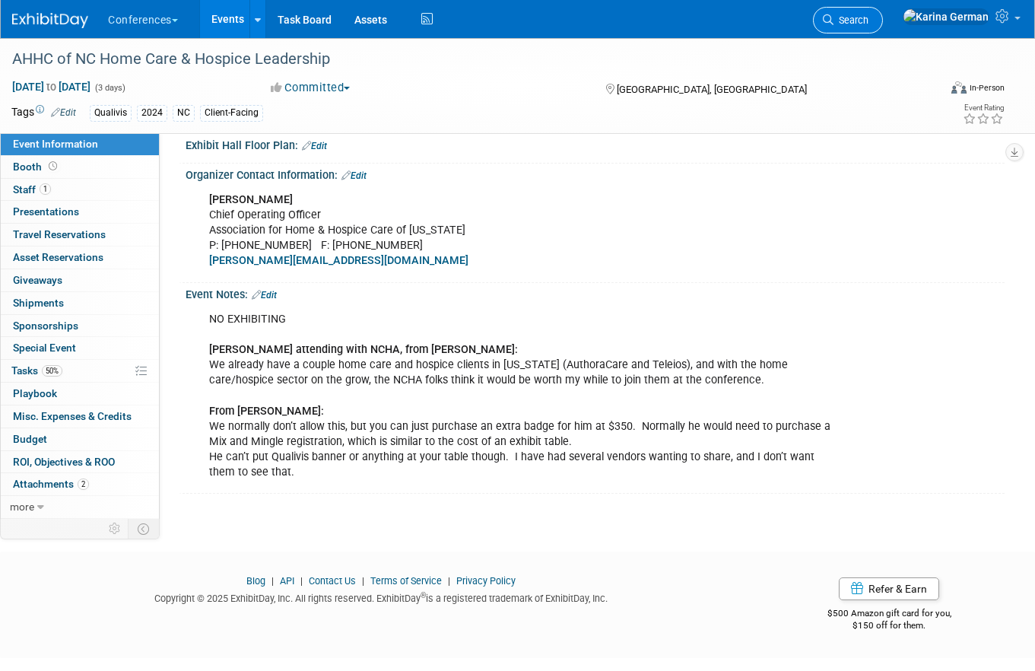
scroll to position [0, 0]
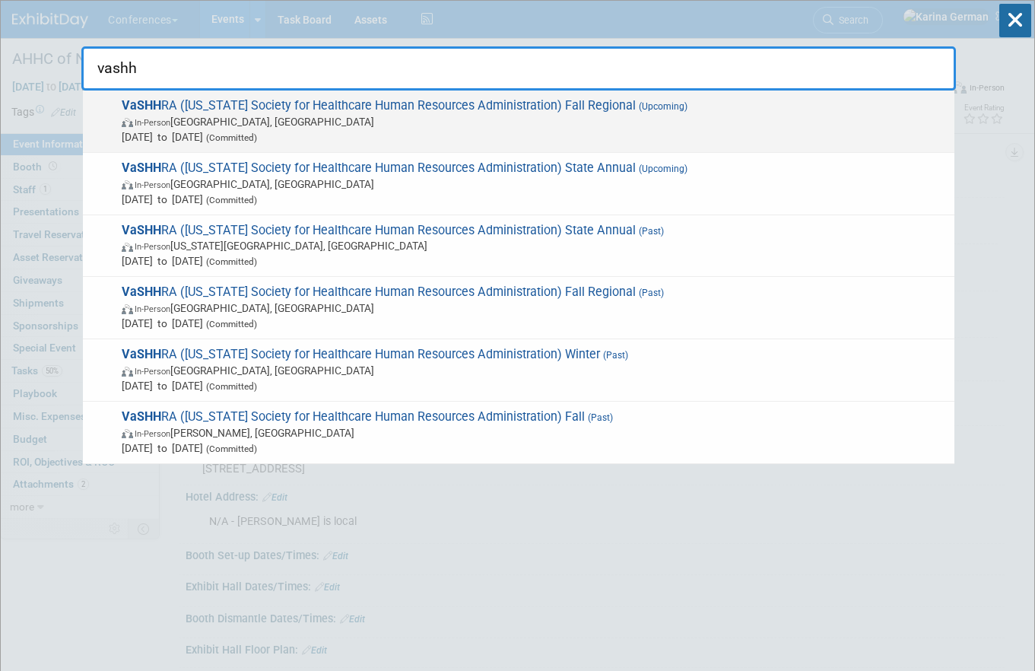
type input "vashh"
click at [347, 125] on span "In-Person [GEOGRAPHIC_DATA], [GEOGRAPHIC_DATA]" at bounding box center [534, 121] width 825 height 15
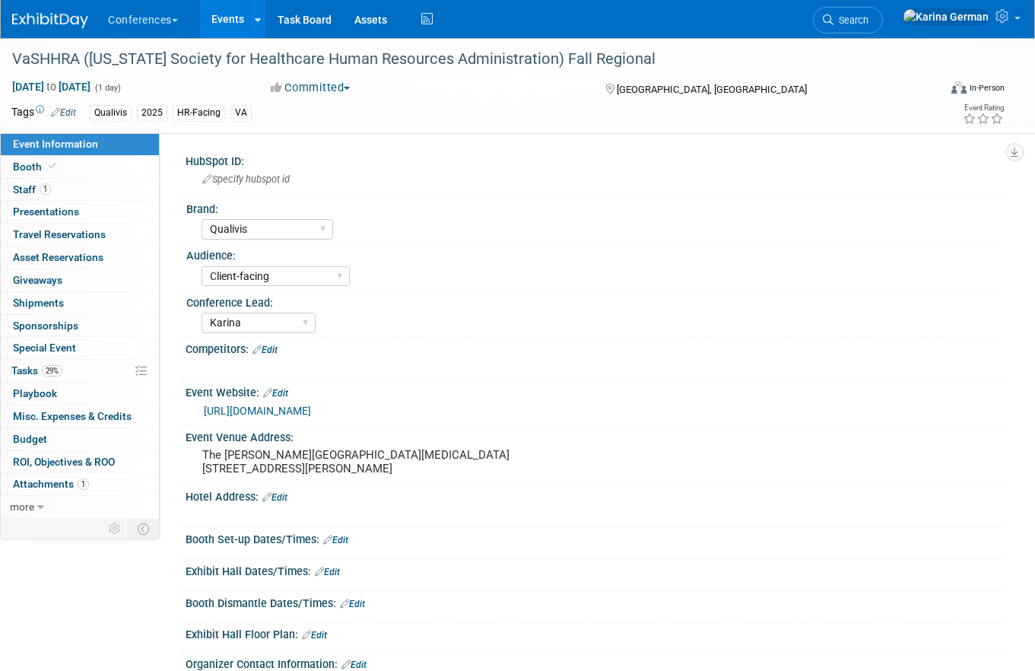
select select "Qualivis"
select select "Client-facing"
select select "Karina"
click at [59, 161] on link "Booth" at bounding box center [80, 167] width 158 height 22
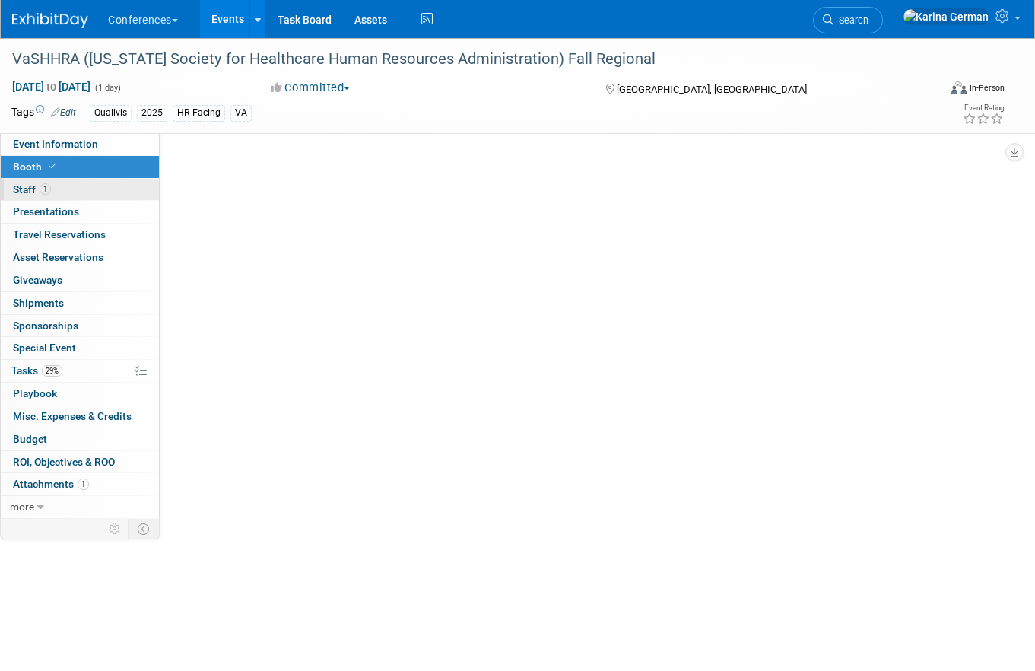
select select "6' tabletop"
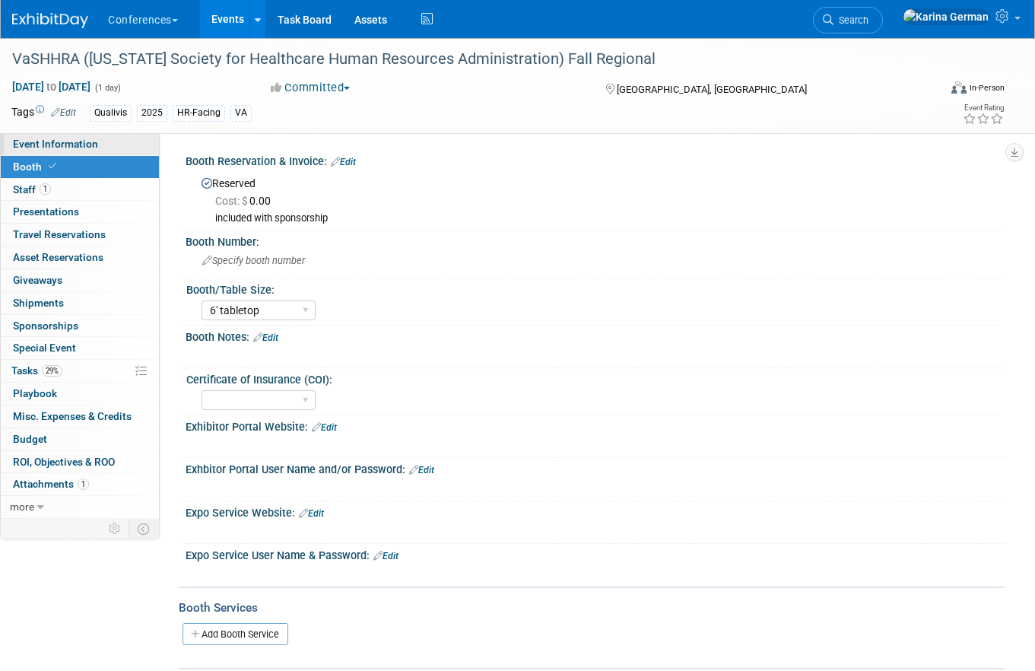
click at [81, 142] on span "Event Information" at bounding box center [55, 144] width 85 height 12
select select "Qualivis"
select select "Client-facing"
select select "Karina"
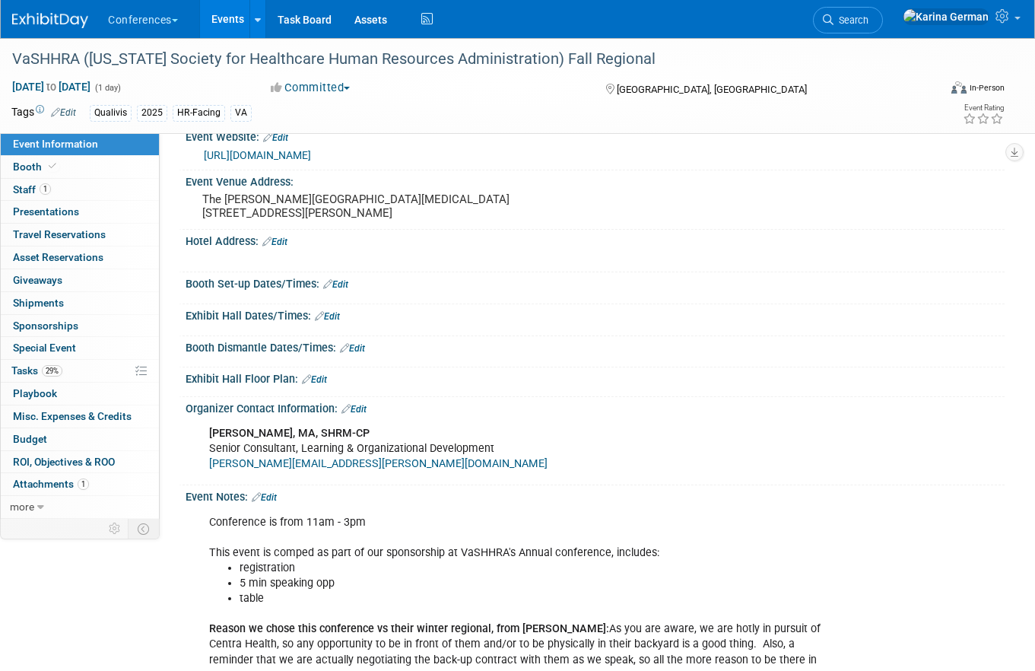
scroll to position [274, 0]
